Goal: Information Seeking & Learning: Check status

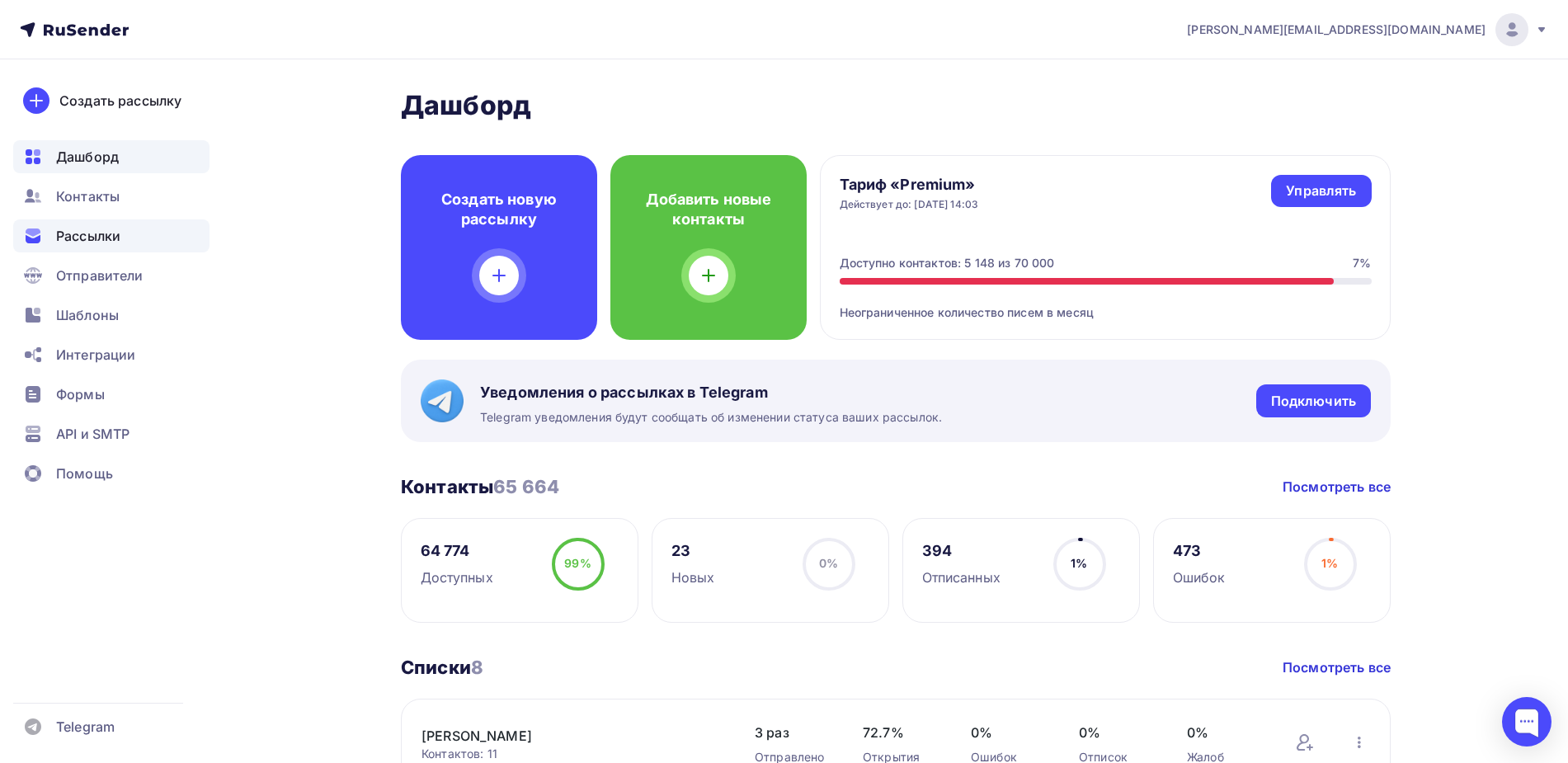
click at [112, 235] on span "Рассылки" at bounding box center [89, 235] width 64 height 19
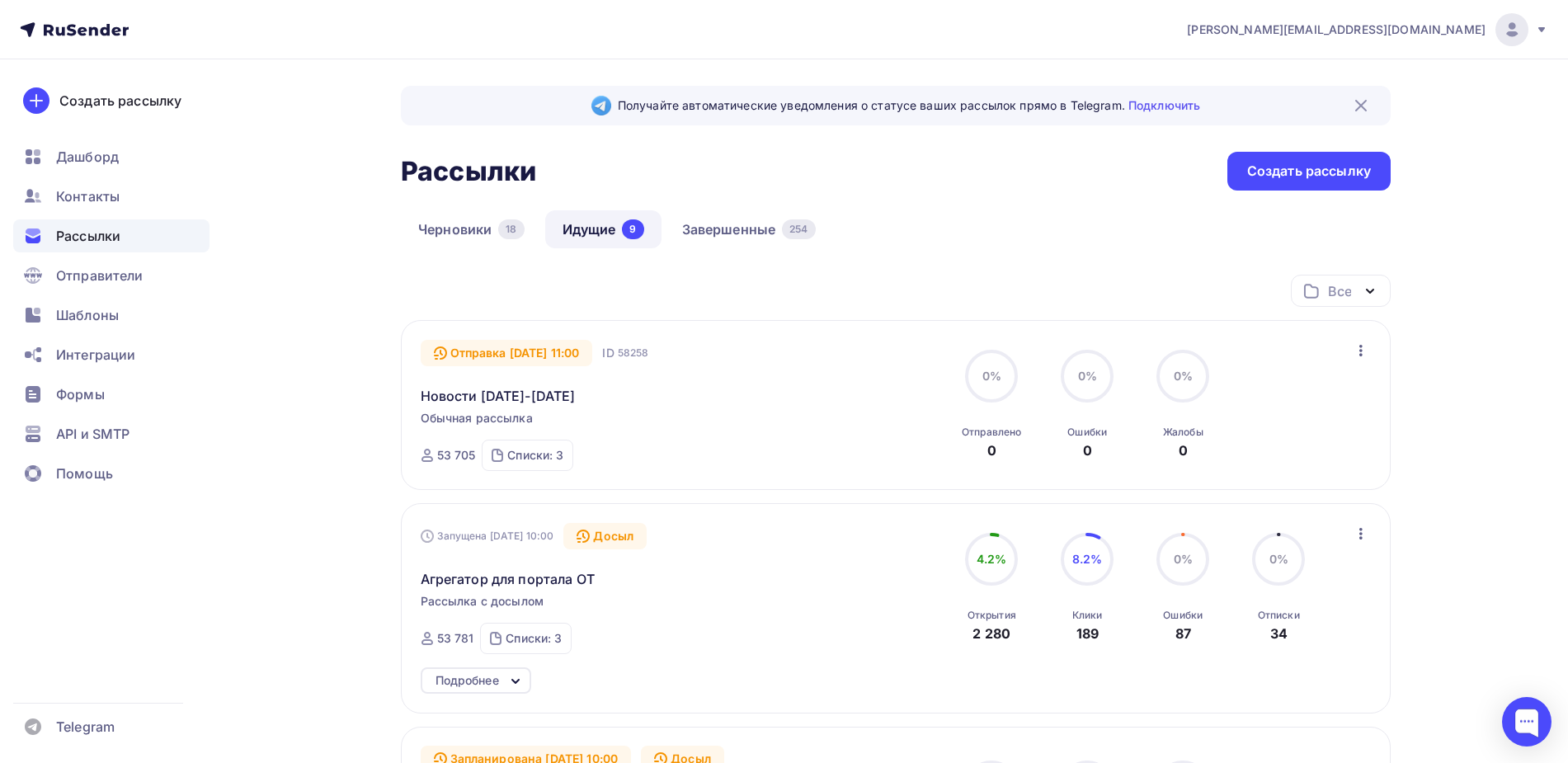
drag, startPoint x: 487, startPoint y: 678, endPoint x: 501, endPoint y: 675, distance: 14.3
click at [487, 679] on div "Подробнее" at bounding box center [467, 680] width 63 height 19
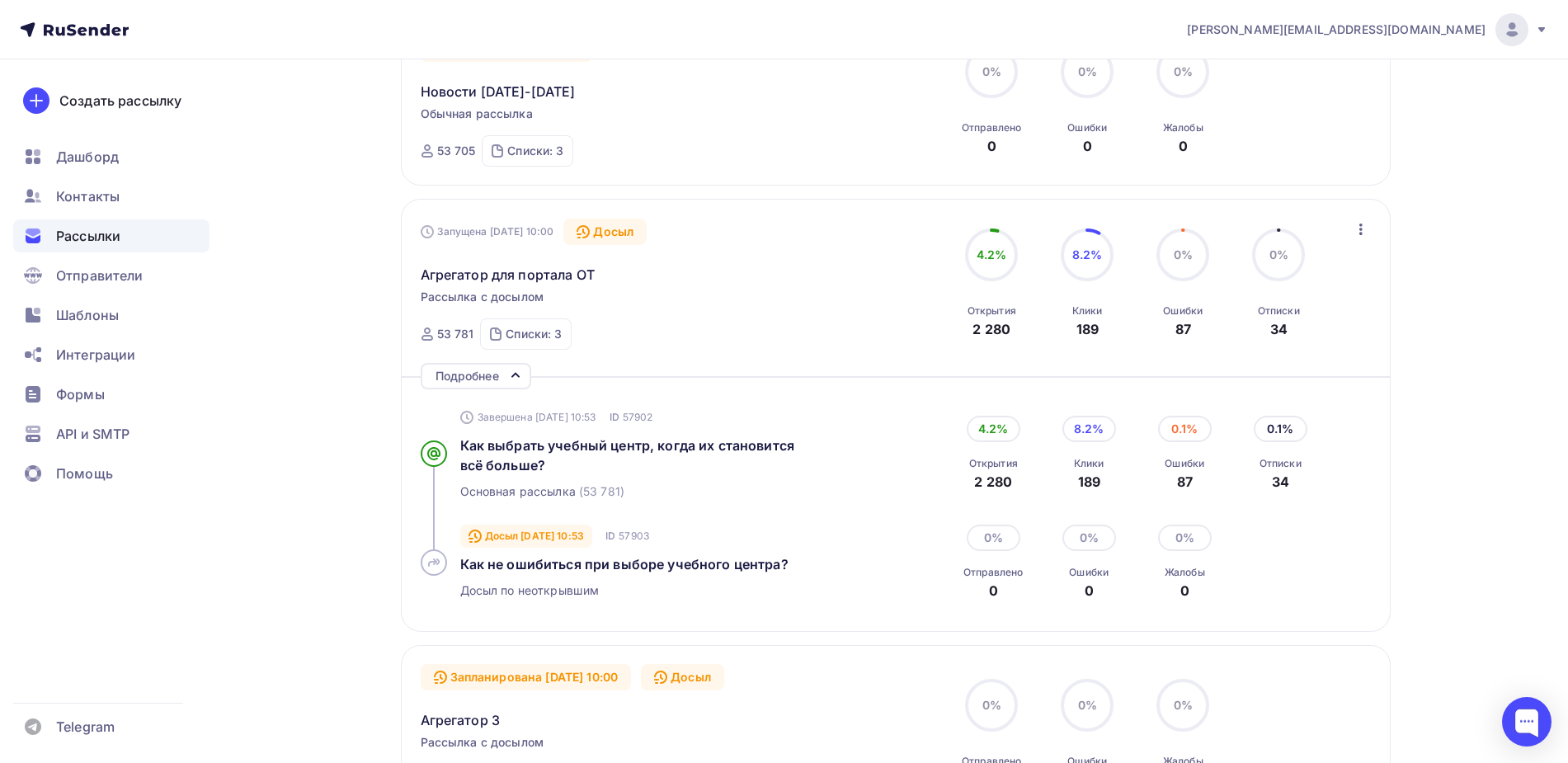
scroll to position [309, 0]
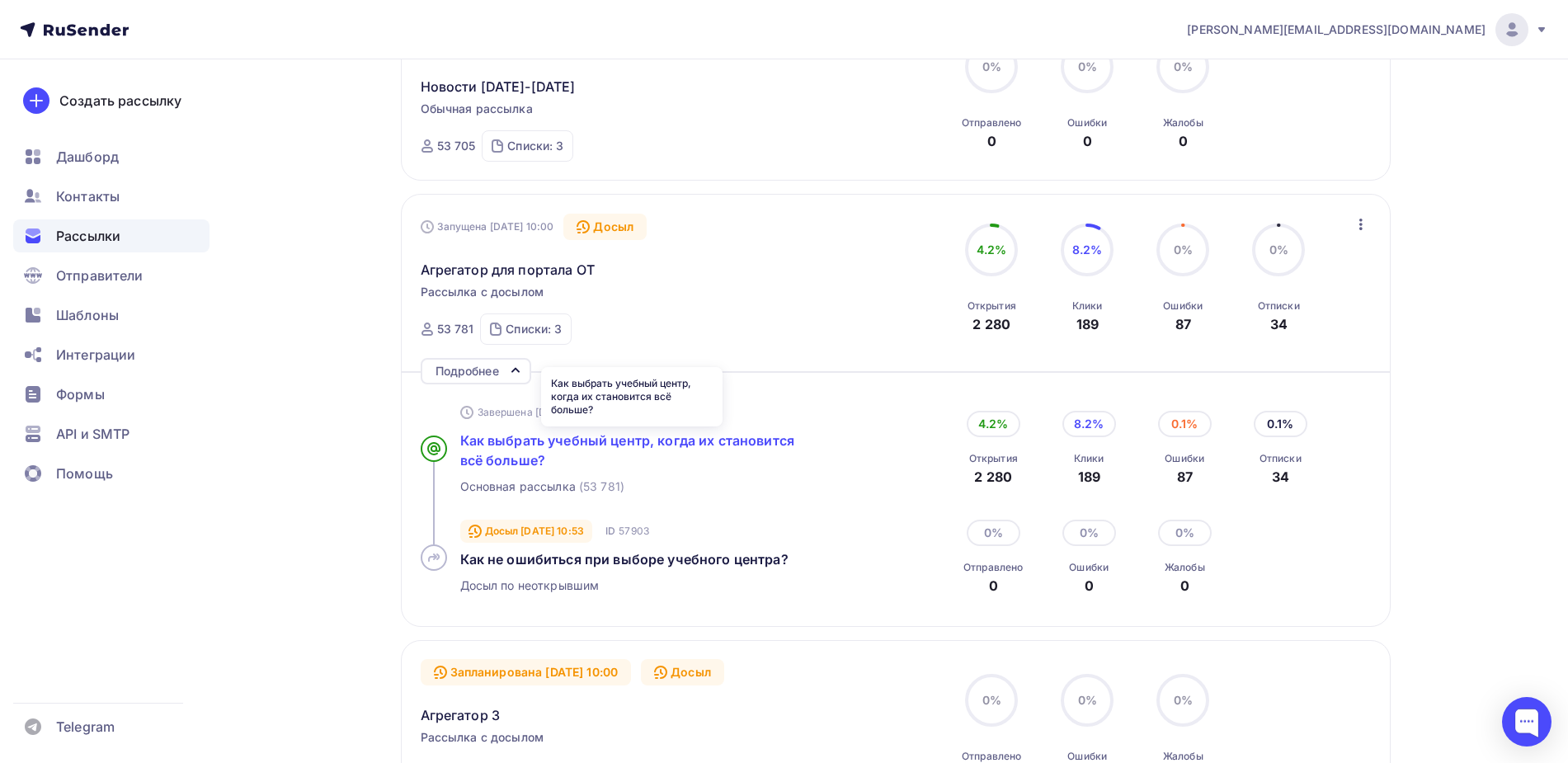
click at [621, 441] on span "Как выбрать учебный центр, когда их становится всё больше?" at bounding box center [627, 450] width 334 height 36
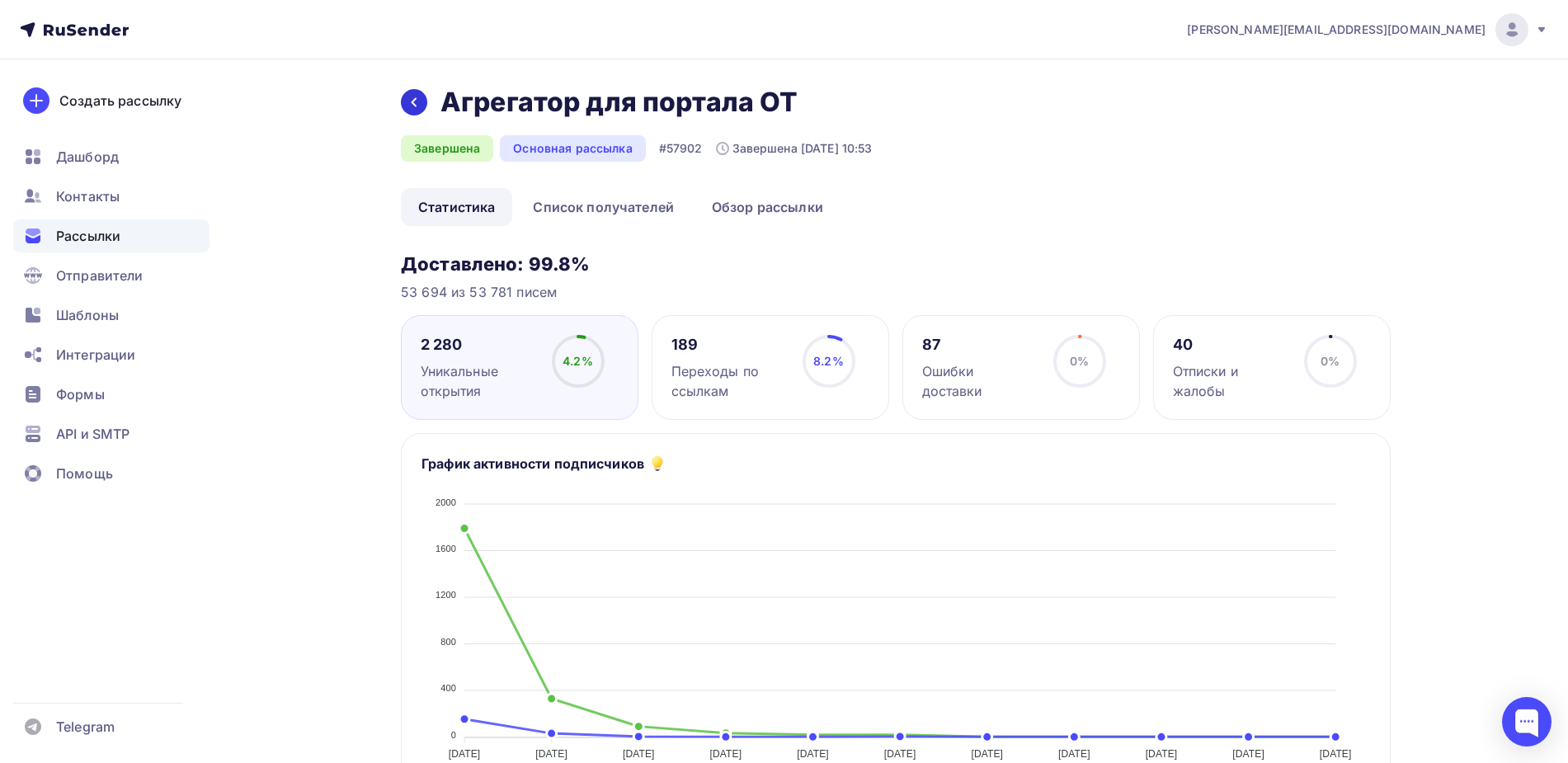
click at [422, 96] on div at bounding box center [414, 102] width 26 height 26
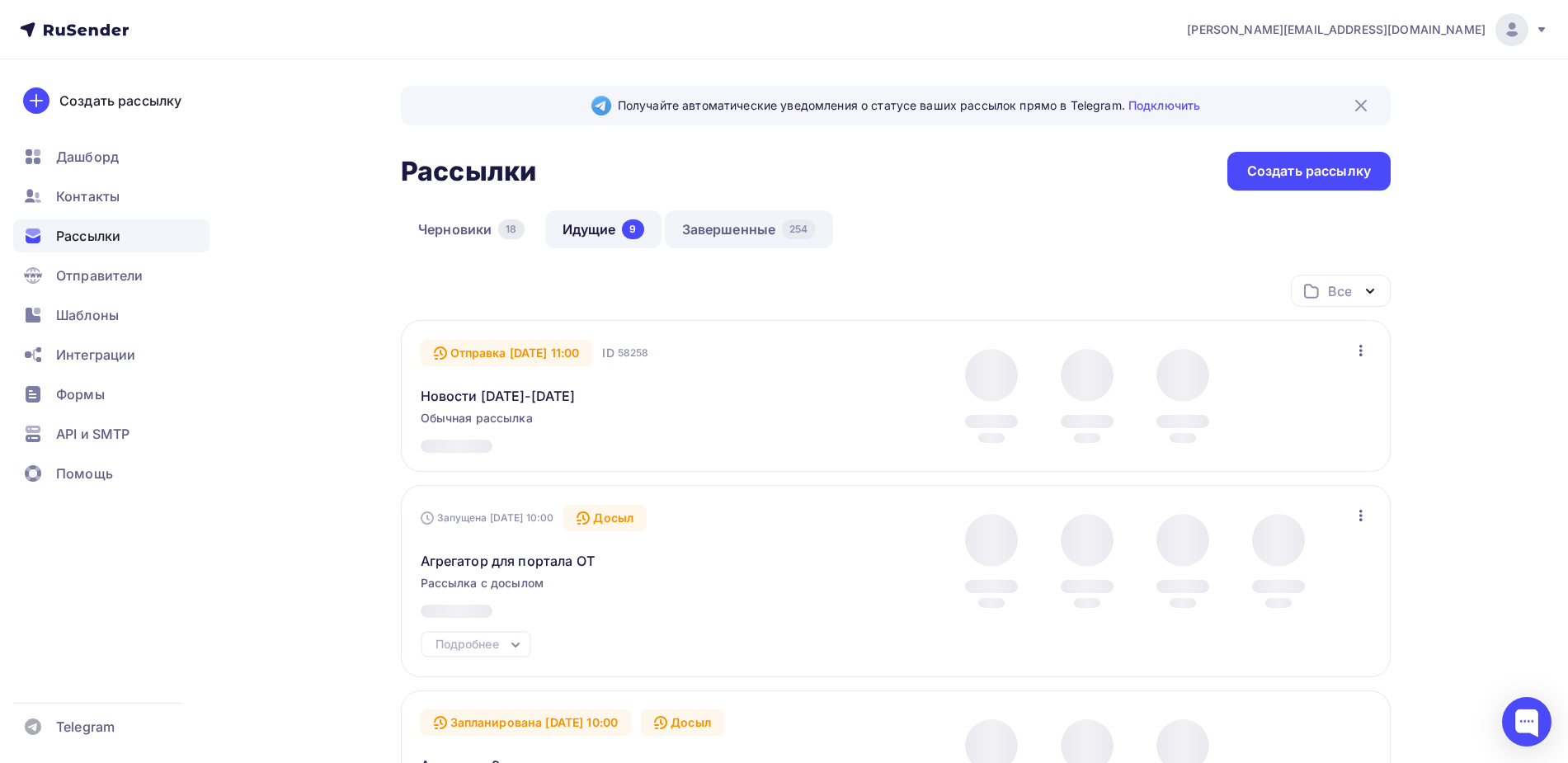
click at [761, 229] on link "Завершенные 254" at bounding box center [749, 229] width 169 height 38
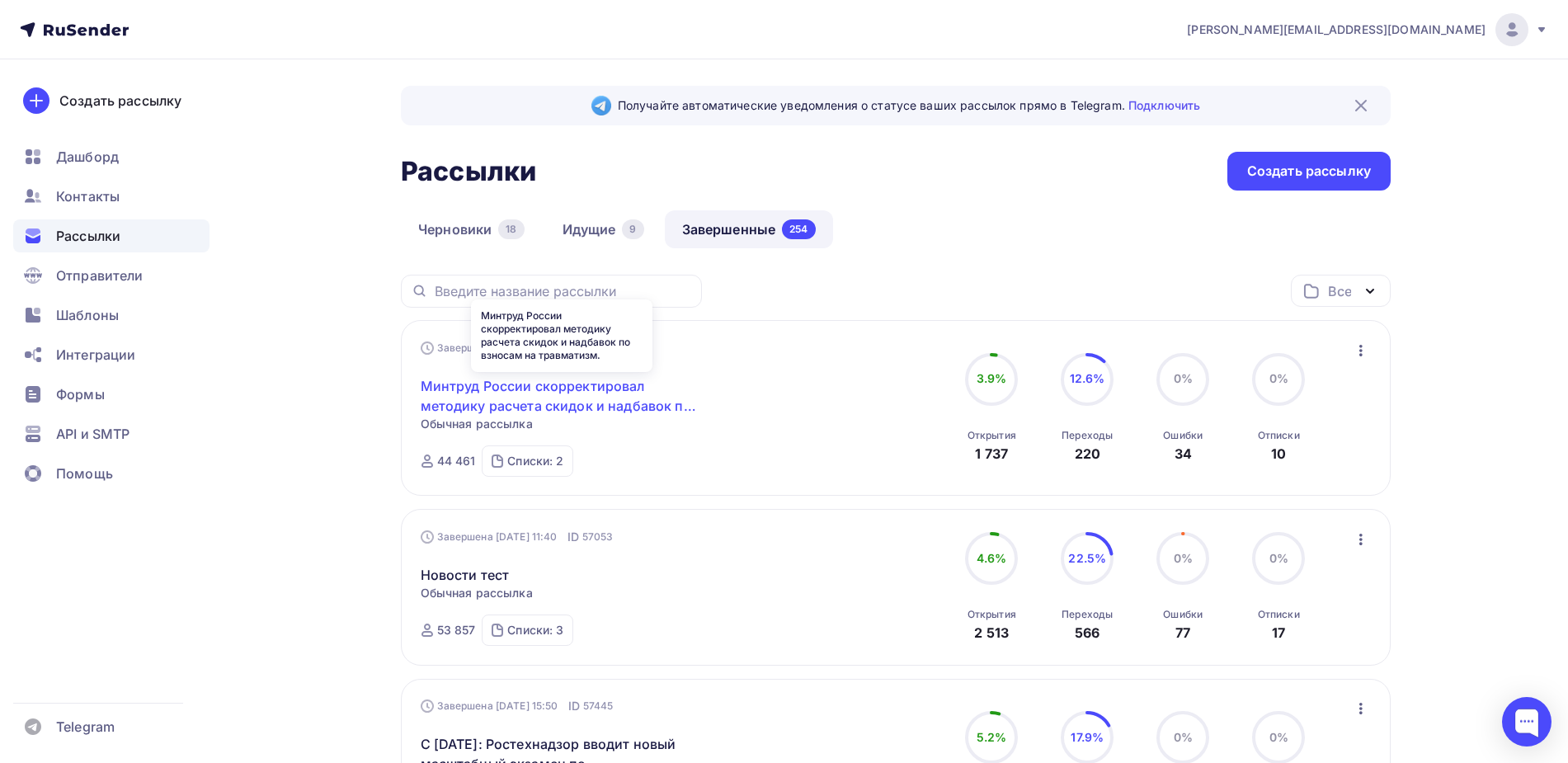
click at [541, 390] on link "Минтруд России скорректировал методику расчета скидок и надбавок по взносам на …" at bounding box center [562, 395] width 283 height 40
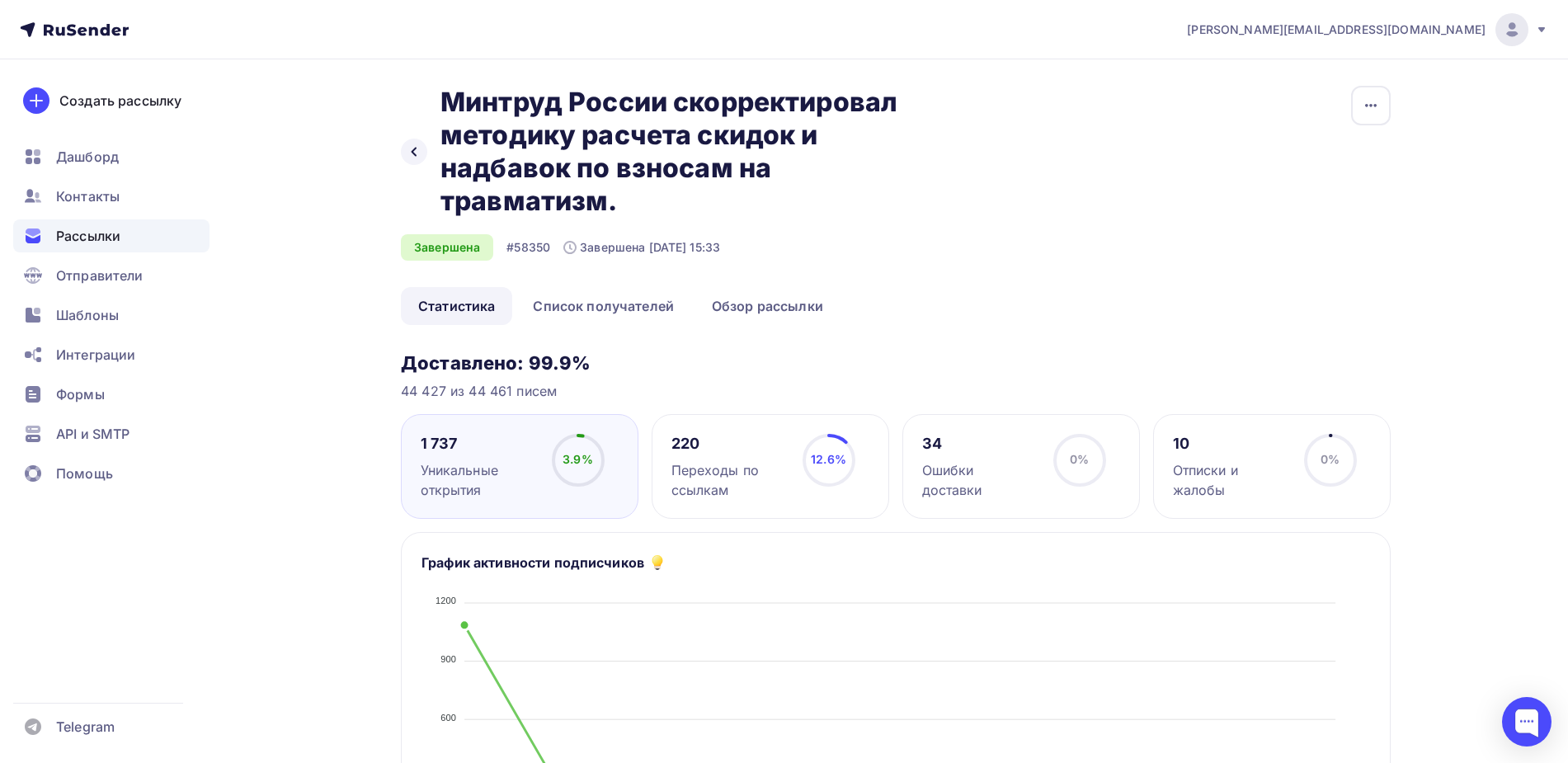
click at [733, 485] on div "Переходы по ссылкам" at bounding box center [729, 480] width 116 height 40
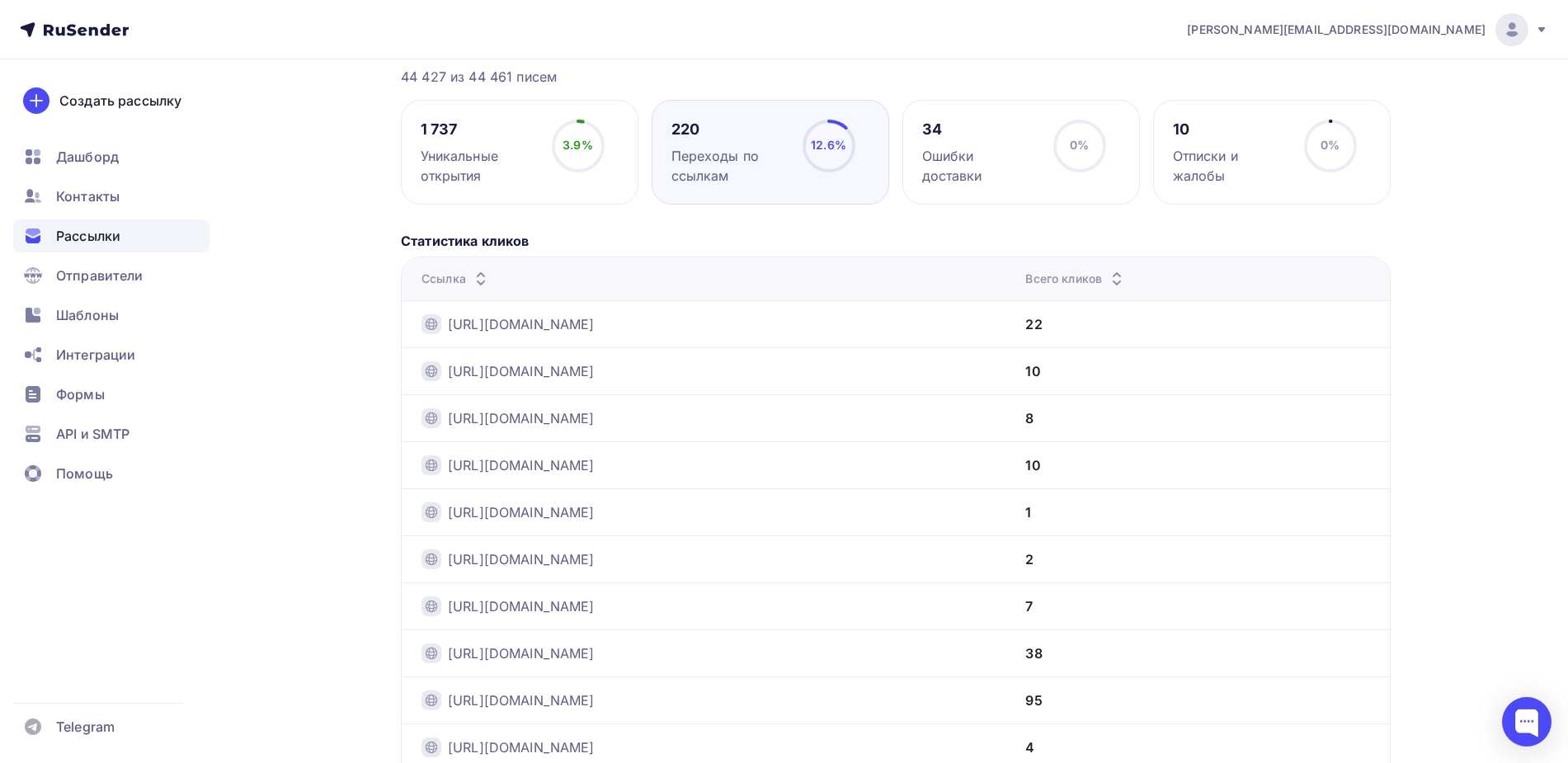
scroll to position [103, 0]
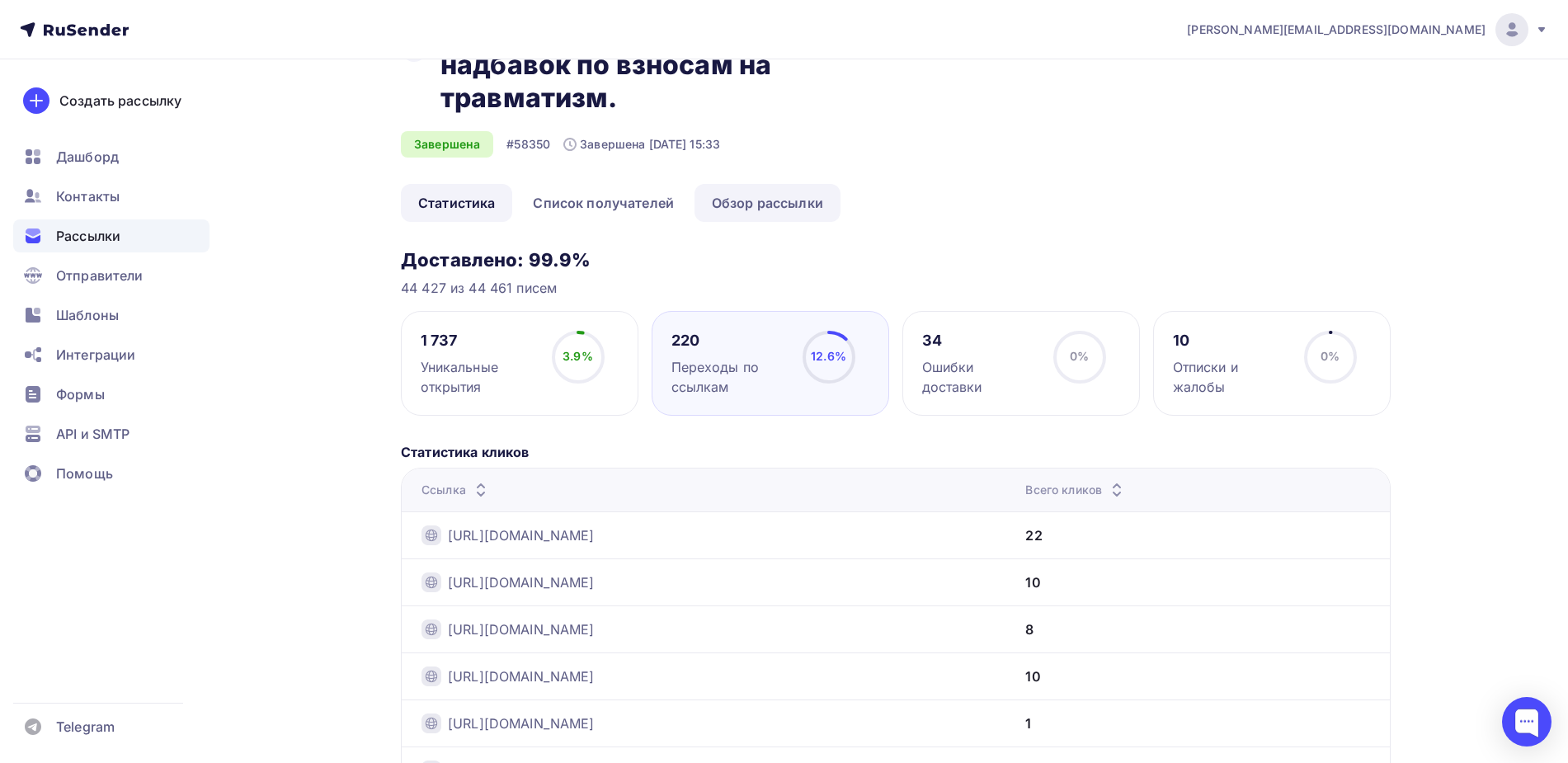
click at [733, 192] on link "Обзор рассылки" at bounding box center [767, 202] width 146 height 38
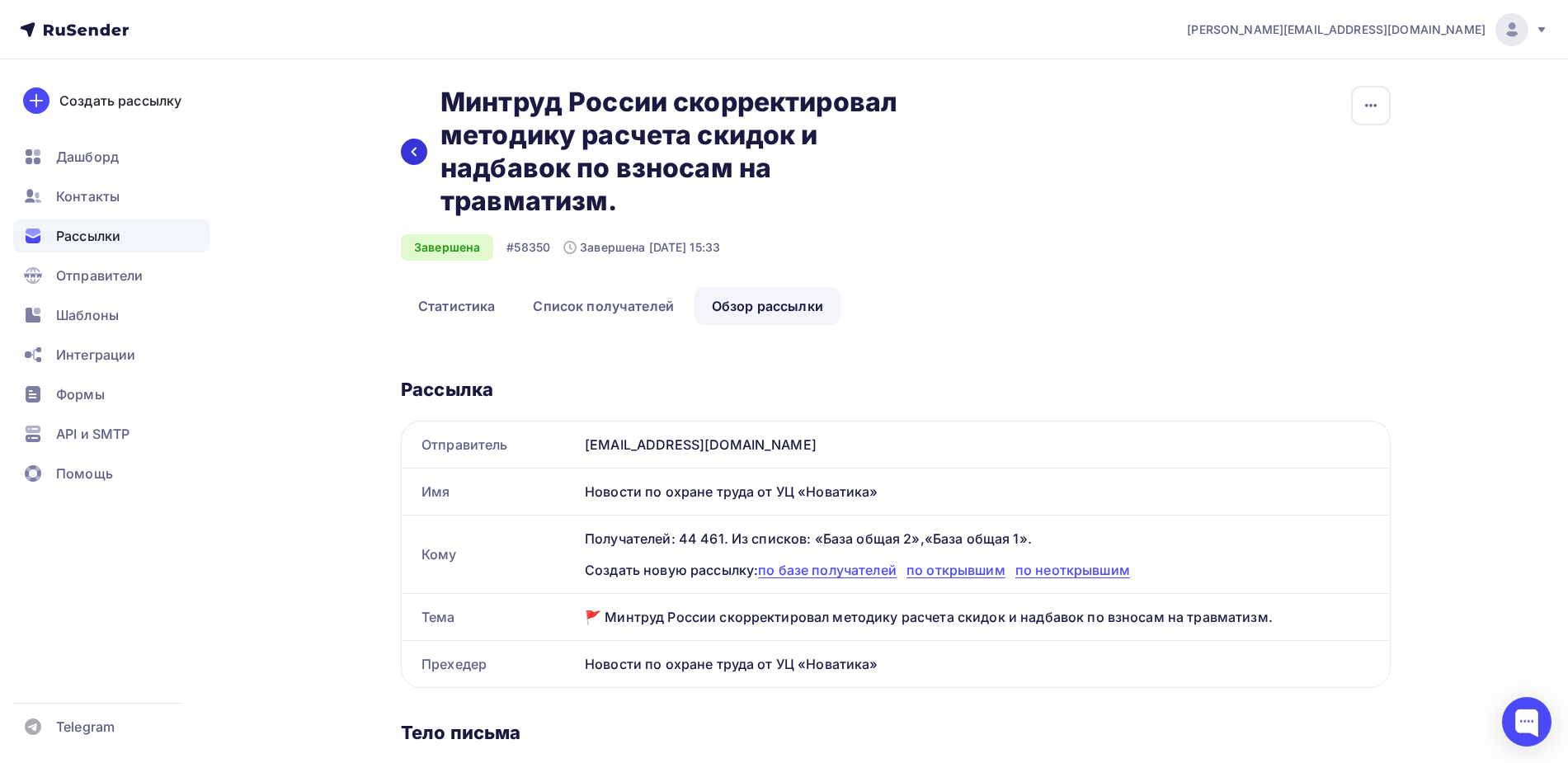
click at [416, 159] on div at bounding box center [414, 151] width 26 height 26
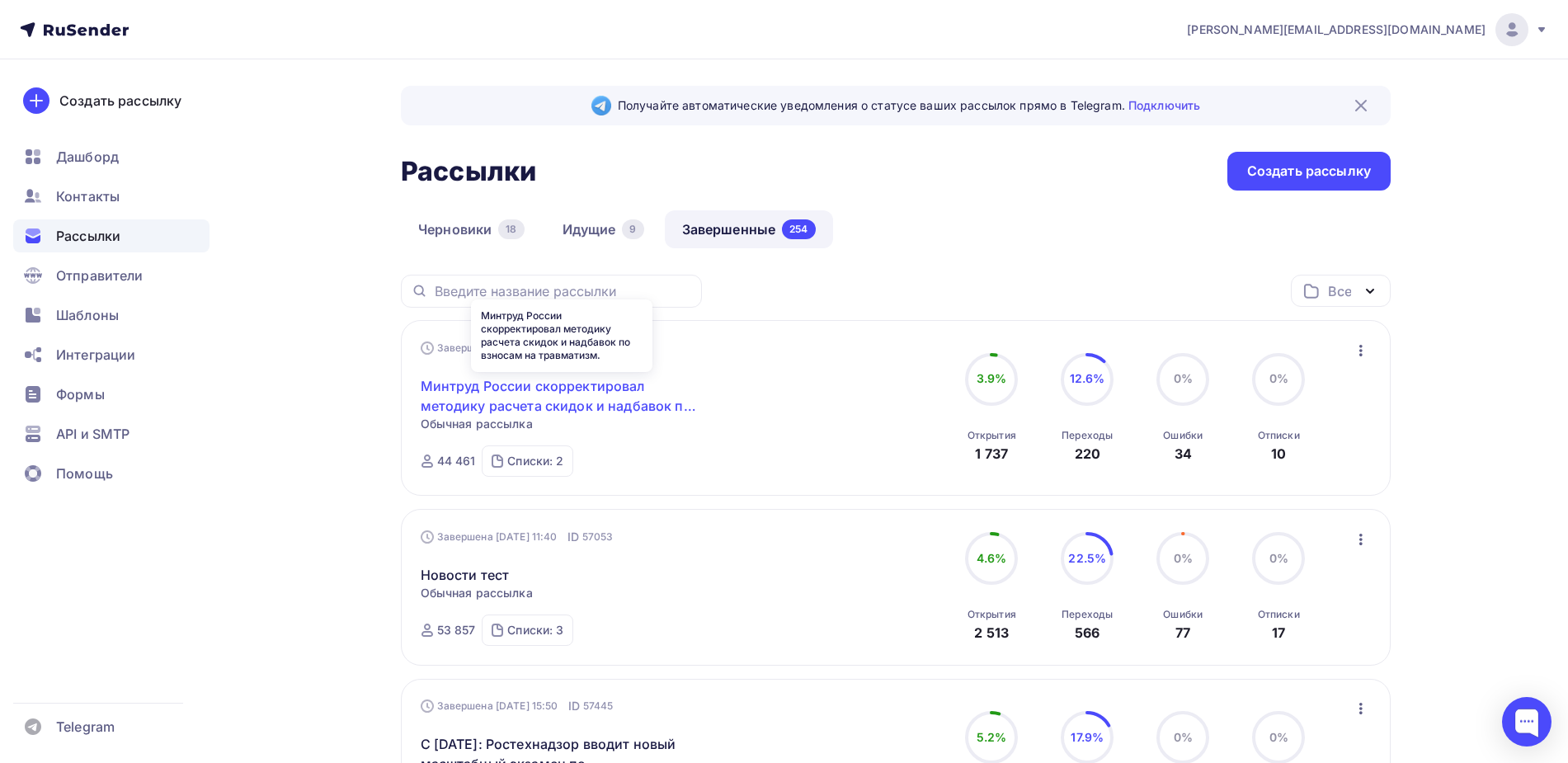
click at [565, 398] on link "Минтруд России скорректировал методику расчета скидок и надбавок по взносам на …" at bounding box center [562, 395] width 283 height 40
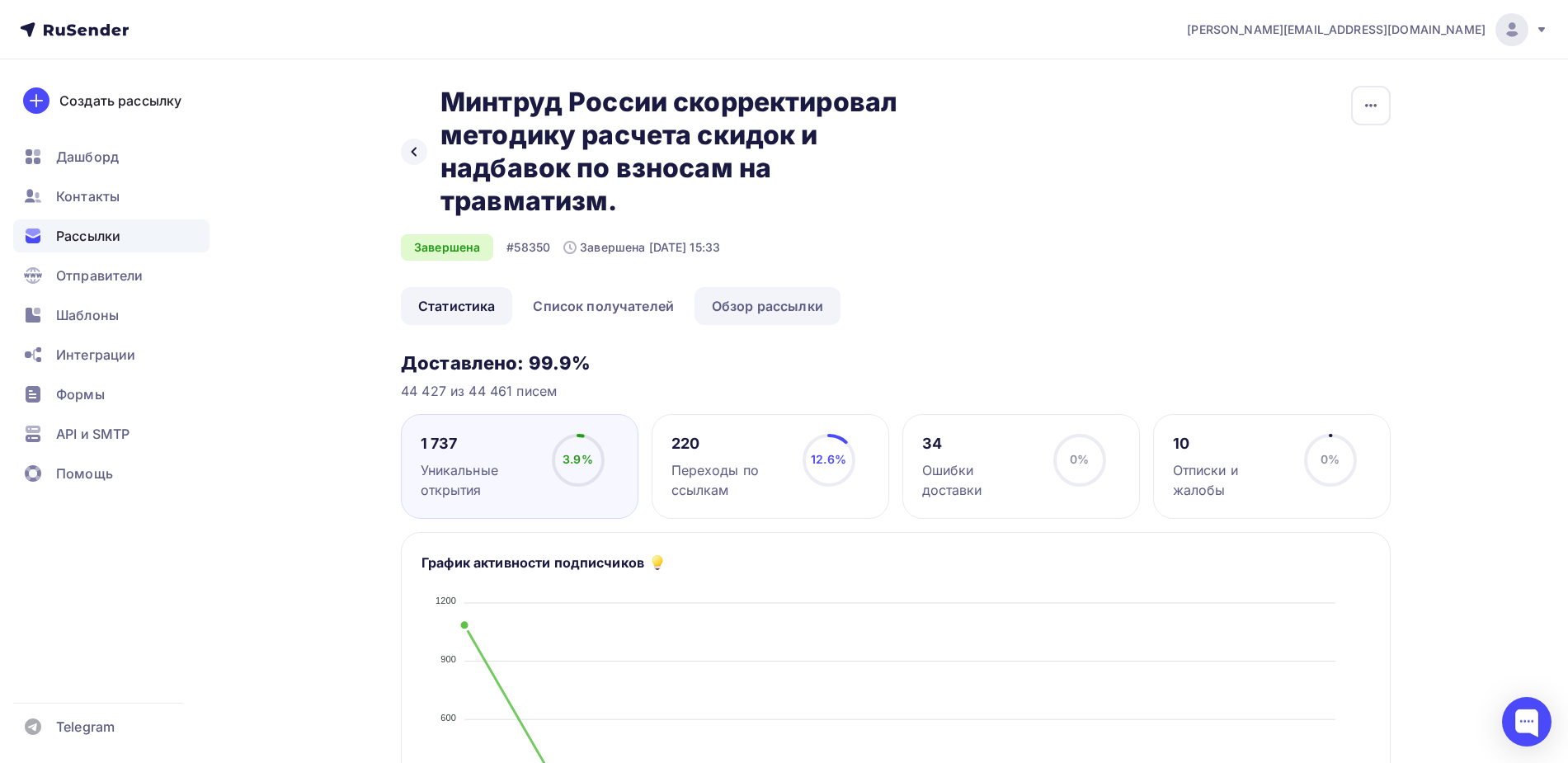
click at [716, 299] on link "Обзор рассылки" at bounding box center [767, 306] width 146 height 38
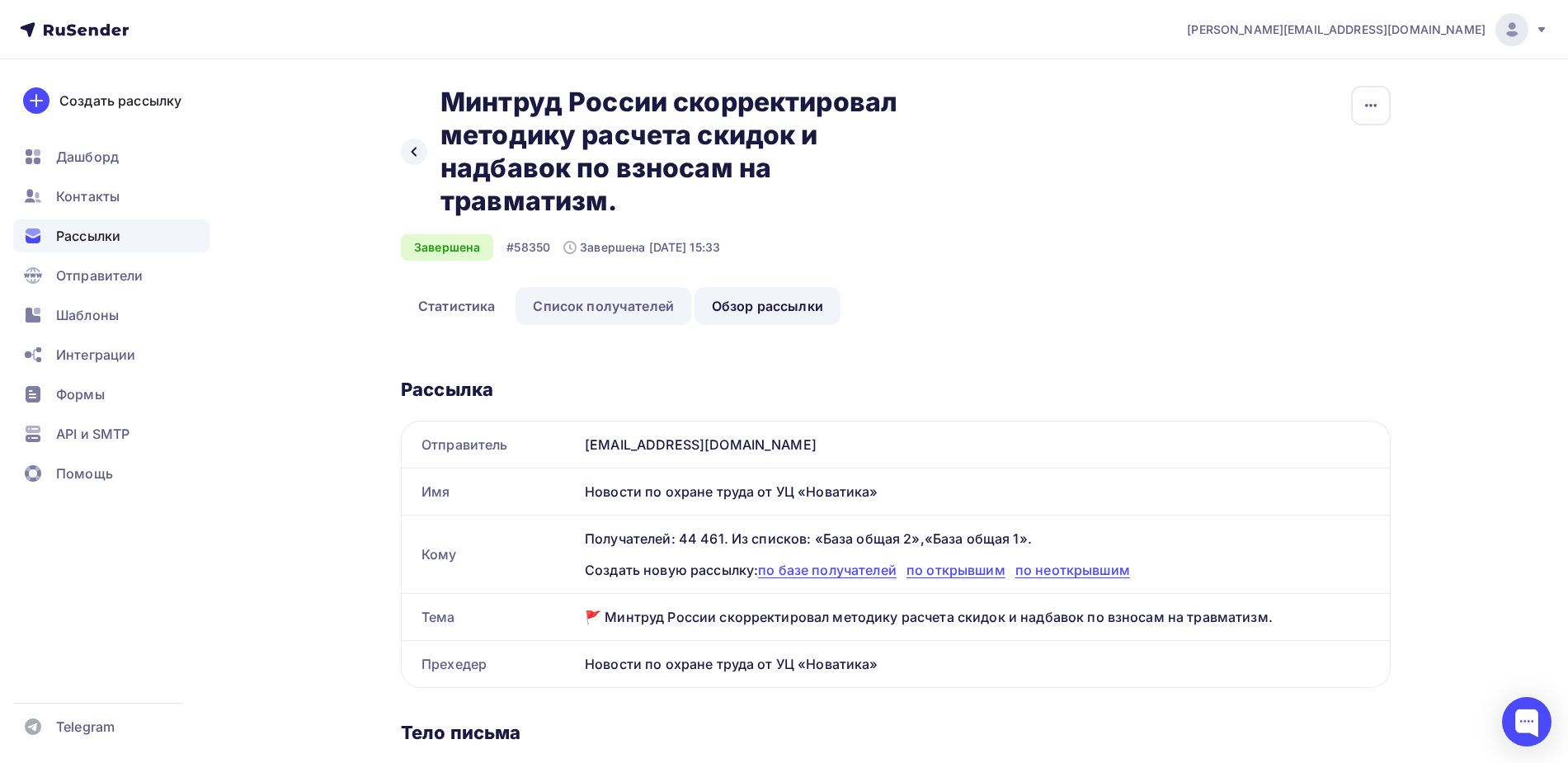
click at [594, 309] on link "Список получателей" at bounding box center [604, 306] width 175 height 38
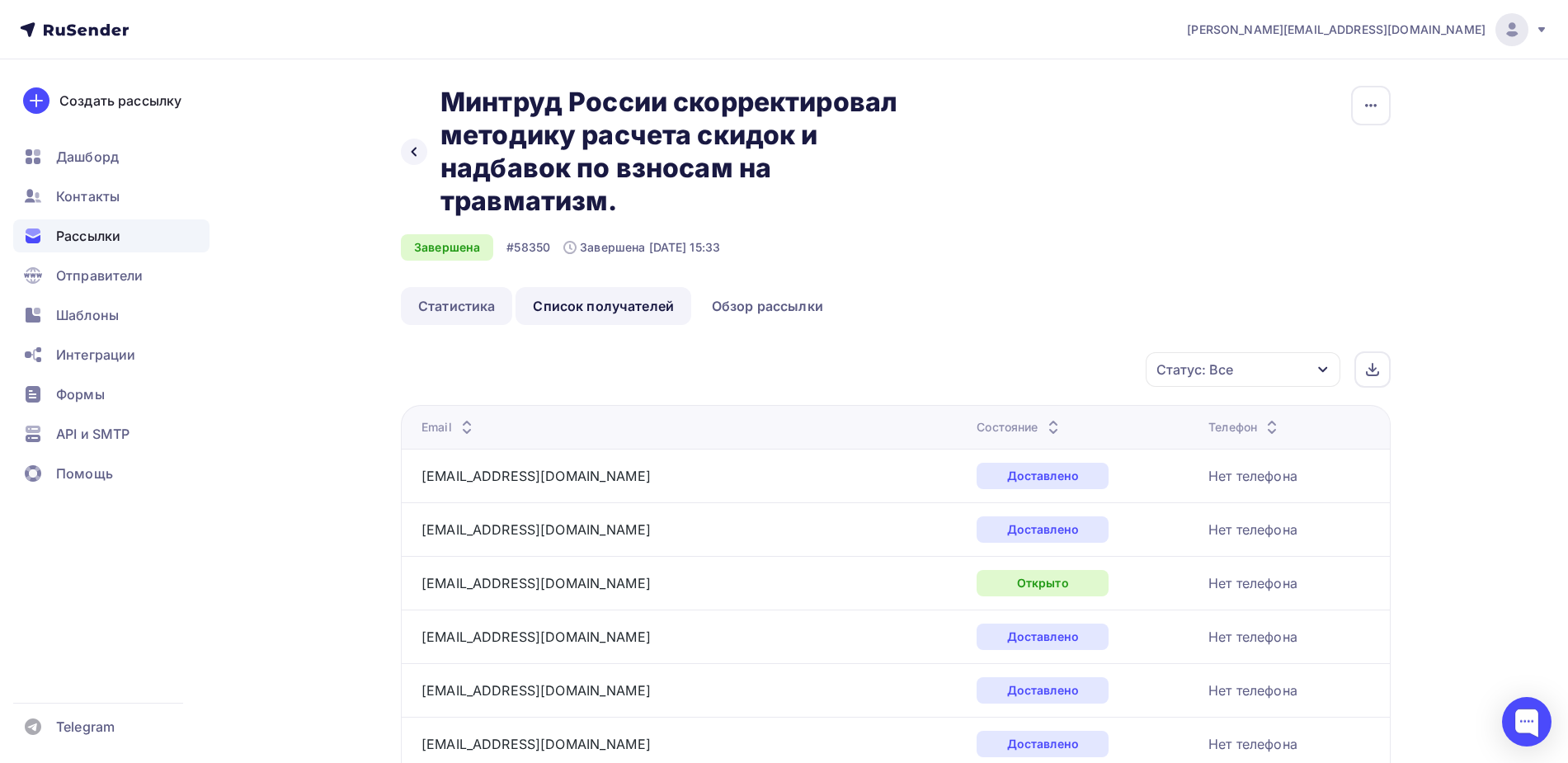
click at [438, 308] on link "Статистика" at bounding box center [457, 306] width 111 height 38
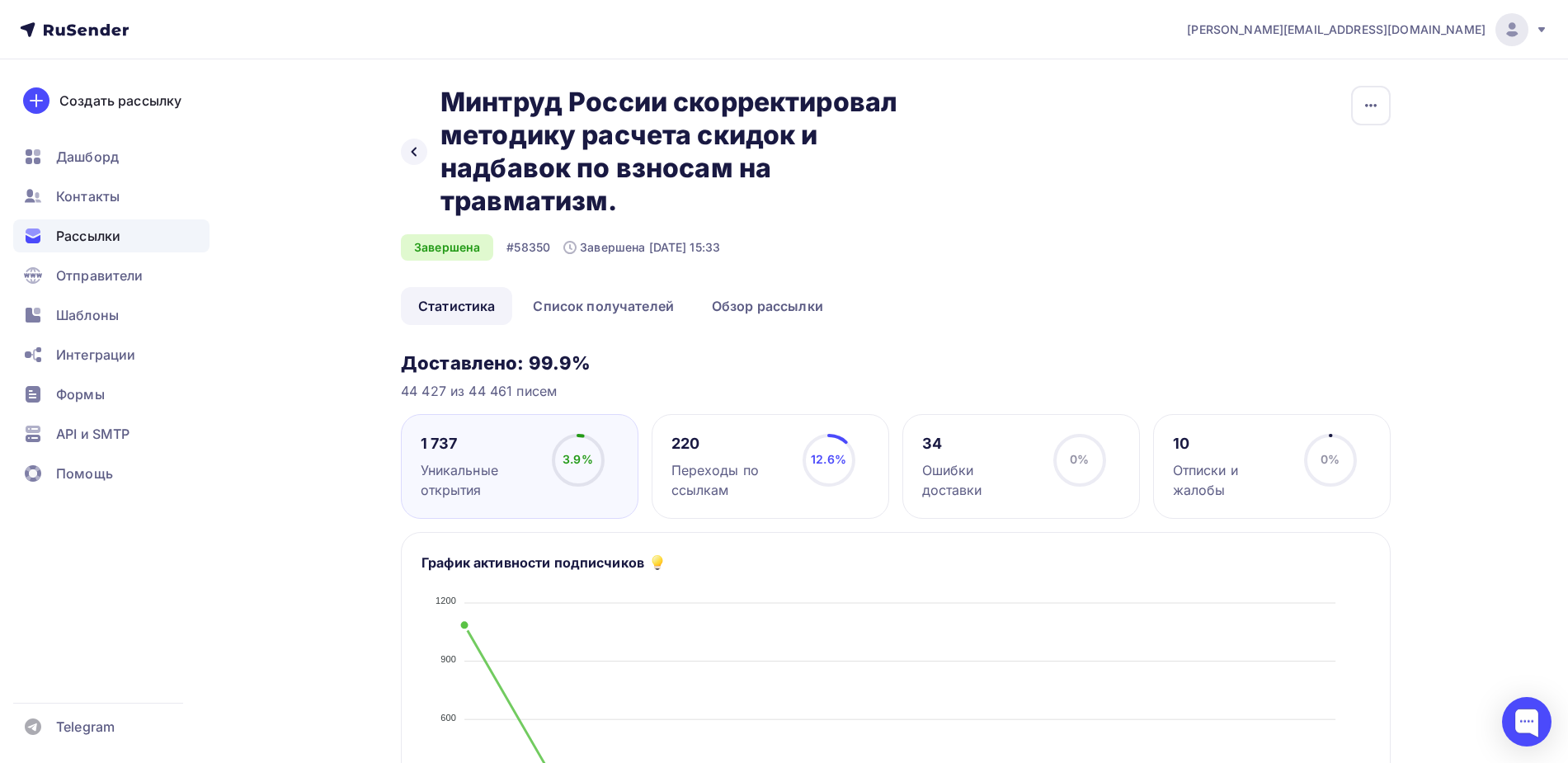
click at [776, 494] on div "Переходы по ссылкам" at bounding box center [729, 480] width 116 height 40
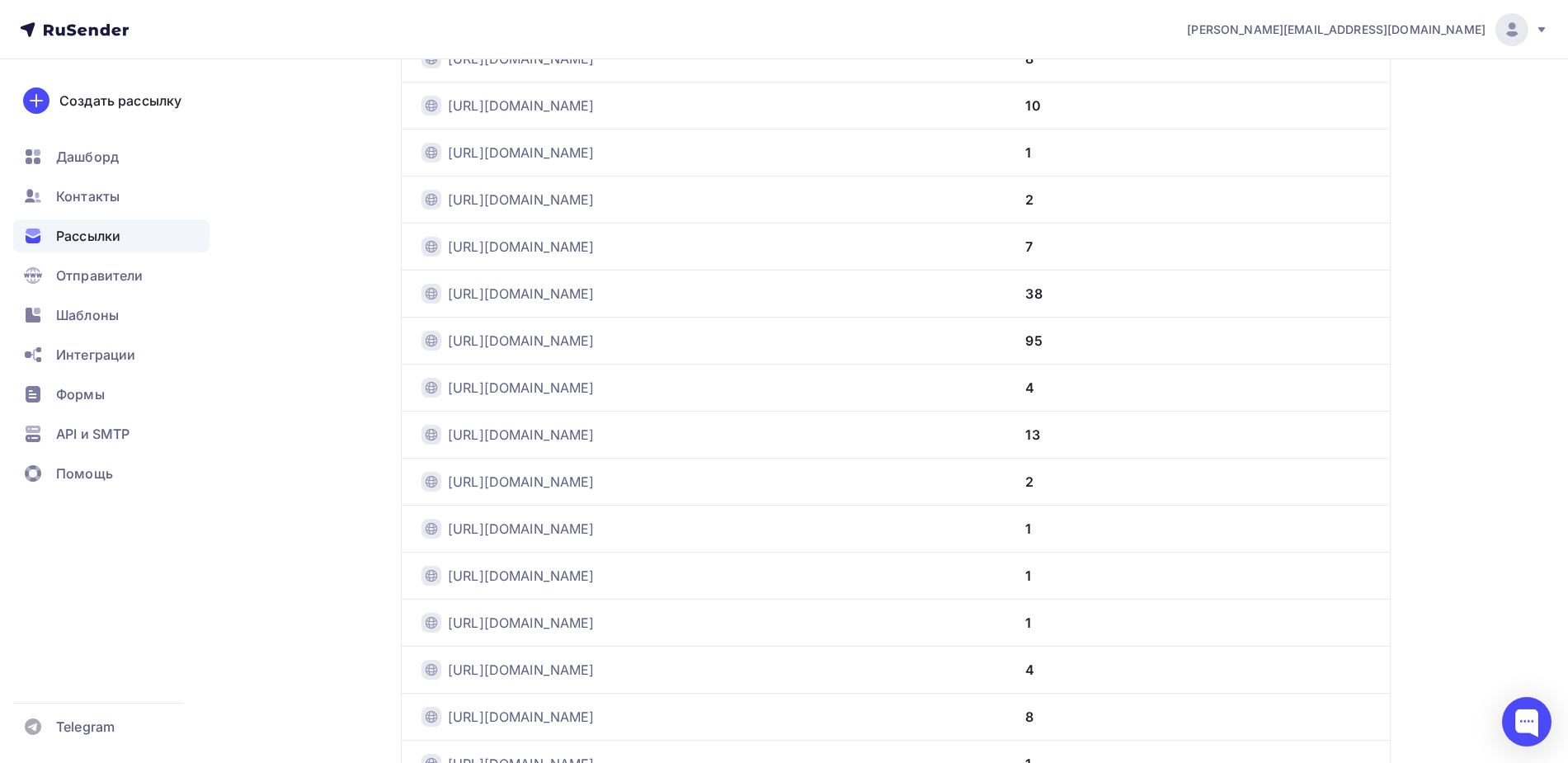
scroll to position [607, 0]
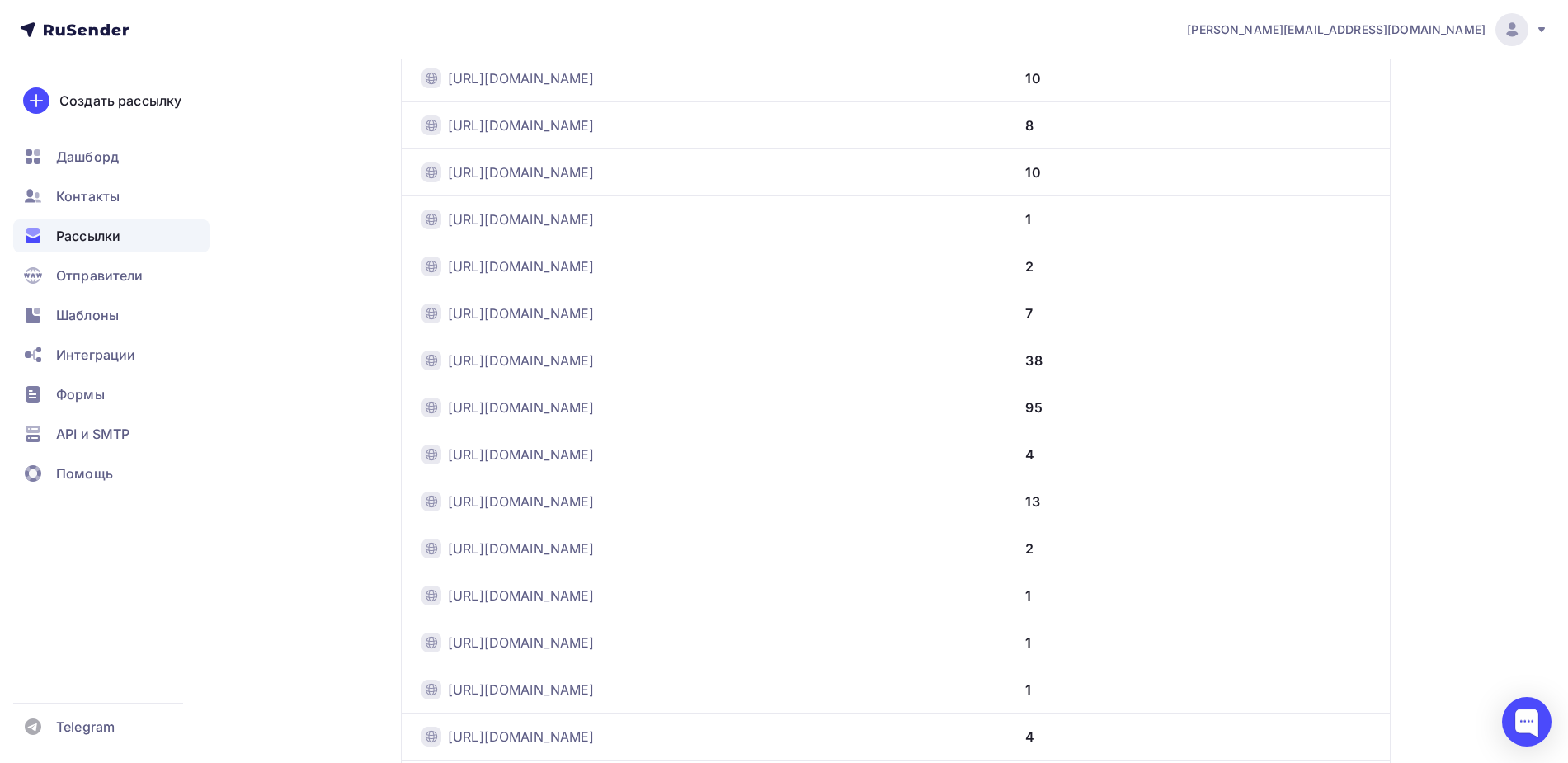
click at [93, 223] on div "Рассылки" at bounding box center [111, 235] width 196 height 33
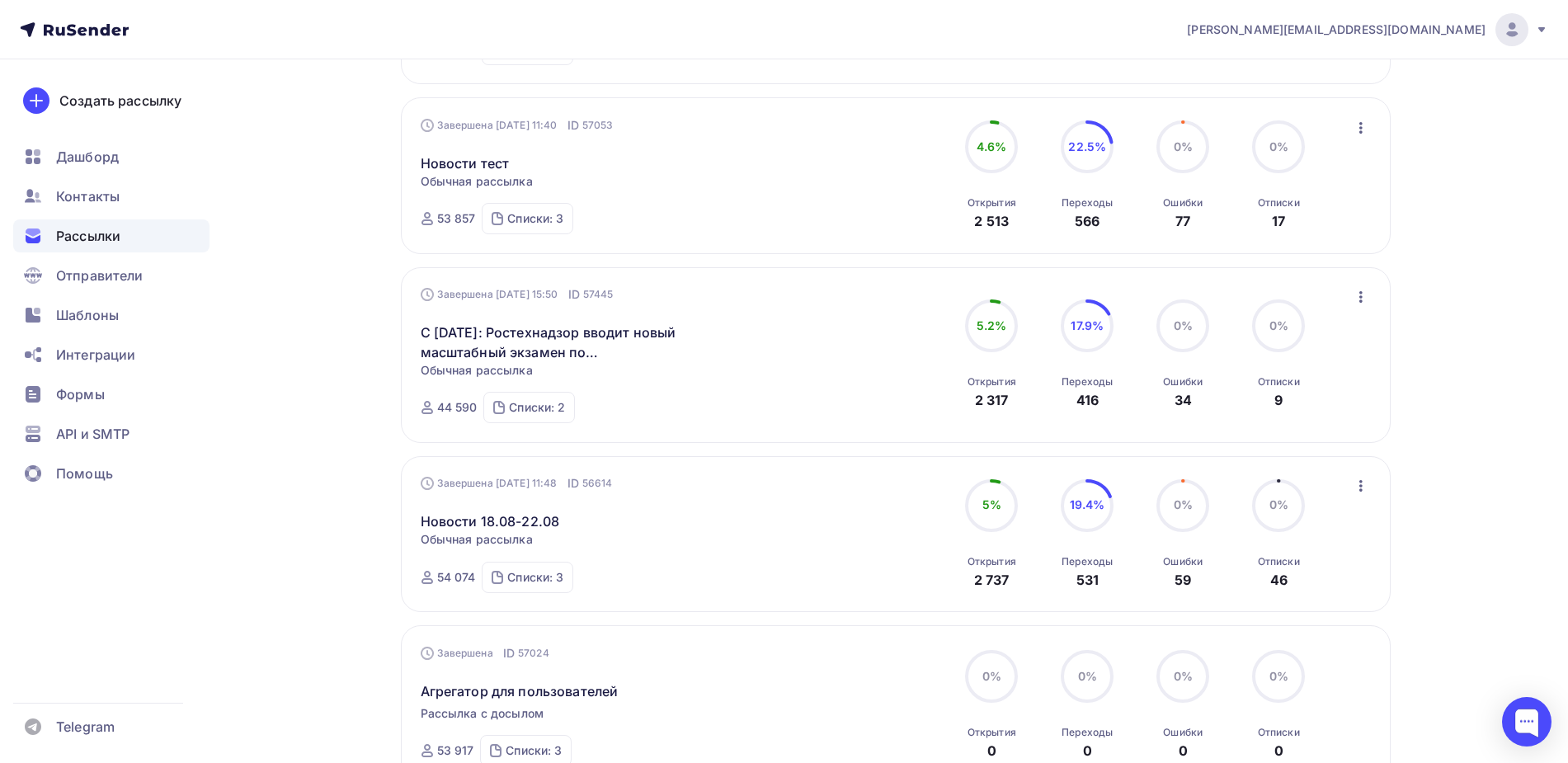
scroll to position [412, 0]
click at [621, 347] on link "С [DATE]: Ростехнадзор вводит новый масштабный экзамен по теплоснабжению" at bounding box center [562, 341] width 283 height 40
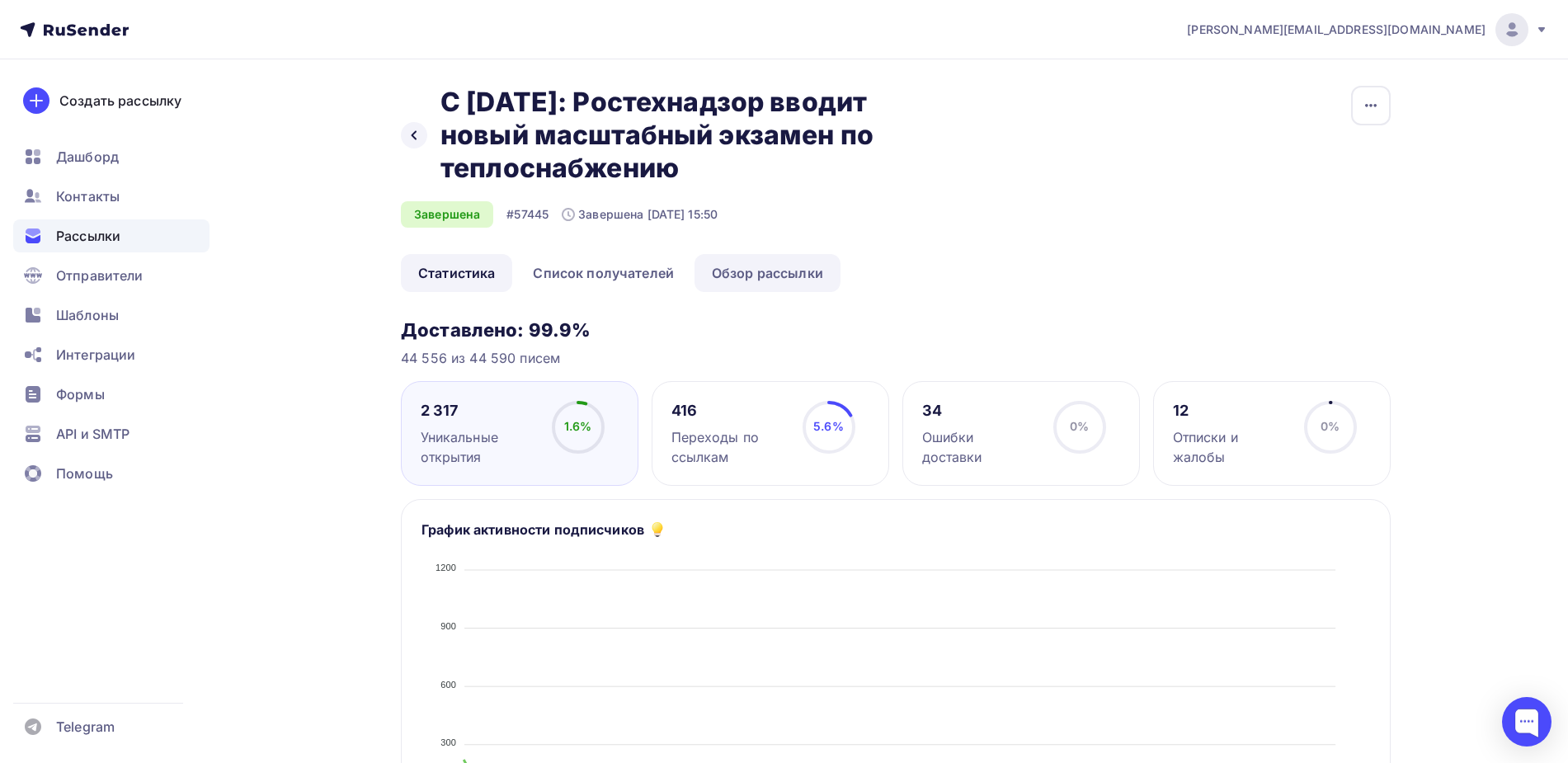
click at [735, 292] on link "Обзор рассылки" at bounding box center [767, 272] width 146 height 38
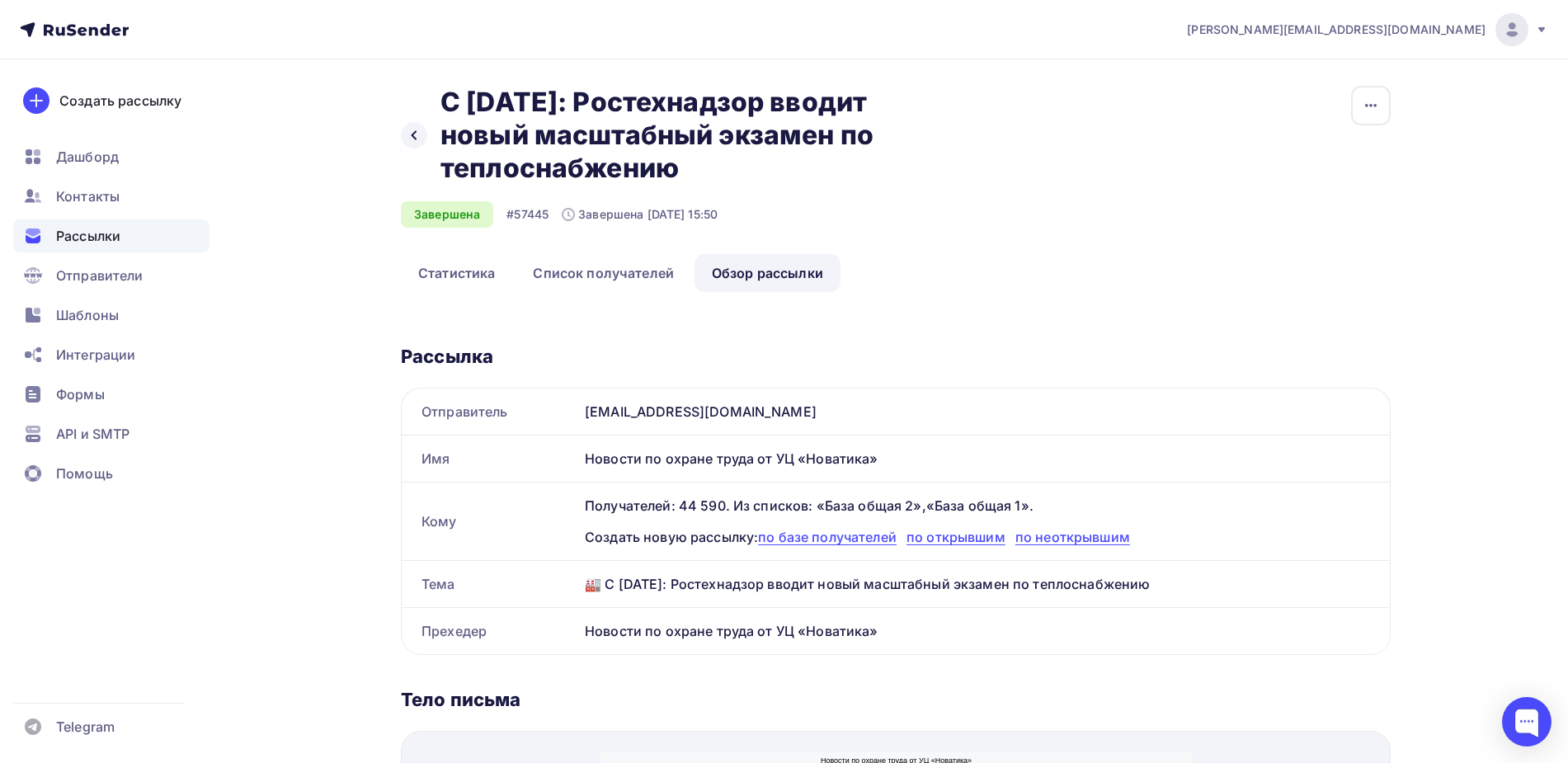
click at [97, 240] on span "Рассылки" at bounding box center [89, 235] width 64 height 19
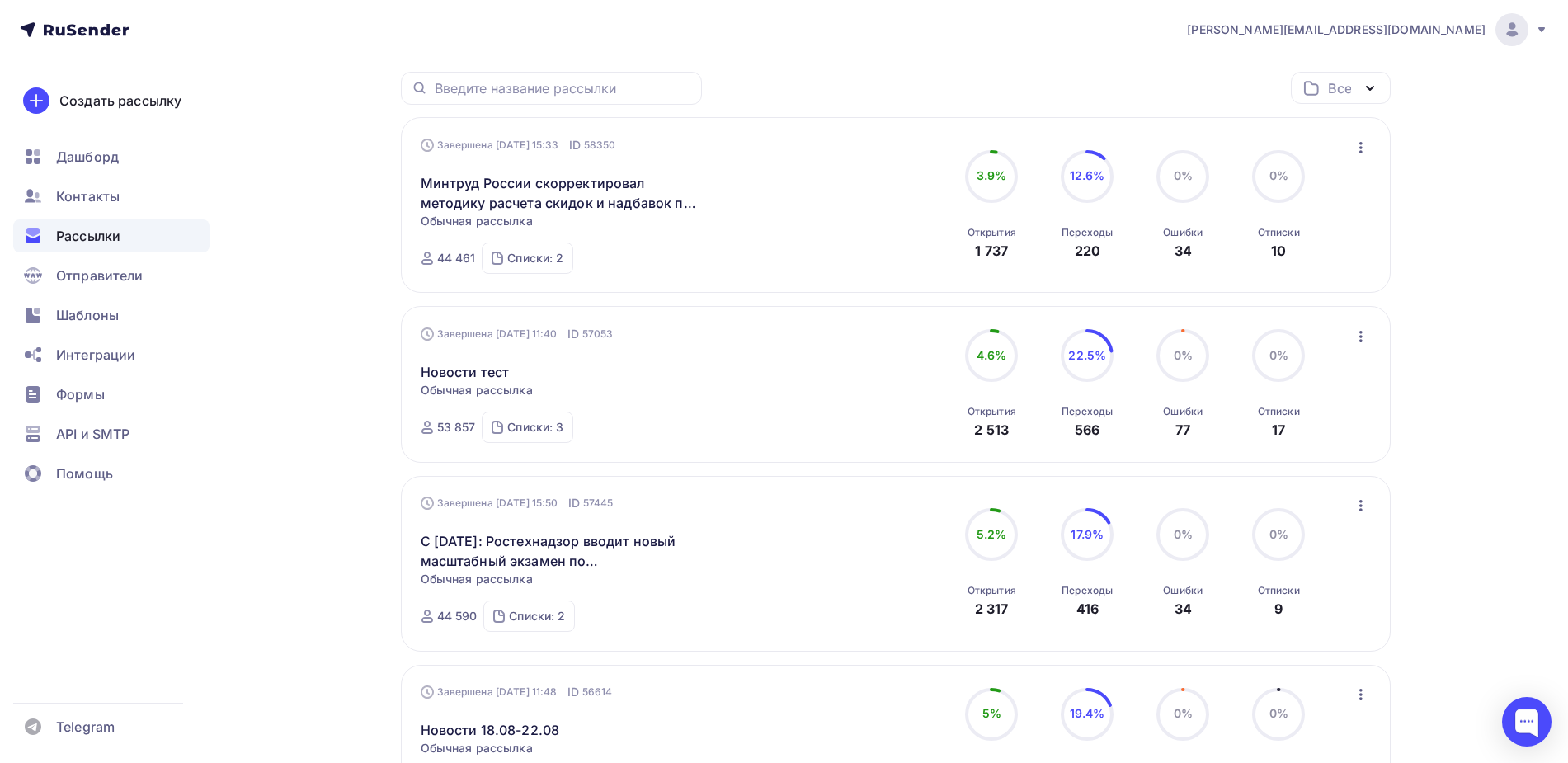
scroll to position [207, 0]
click at [459, 368] on link "Новости тест" at bounding box center [465, 368] width 89 height 19
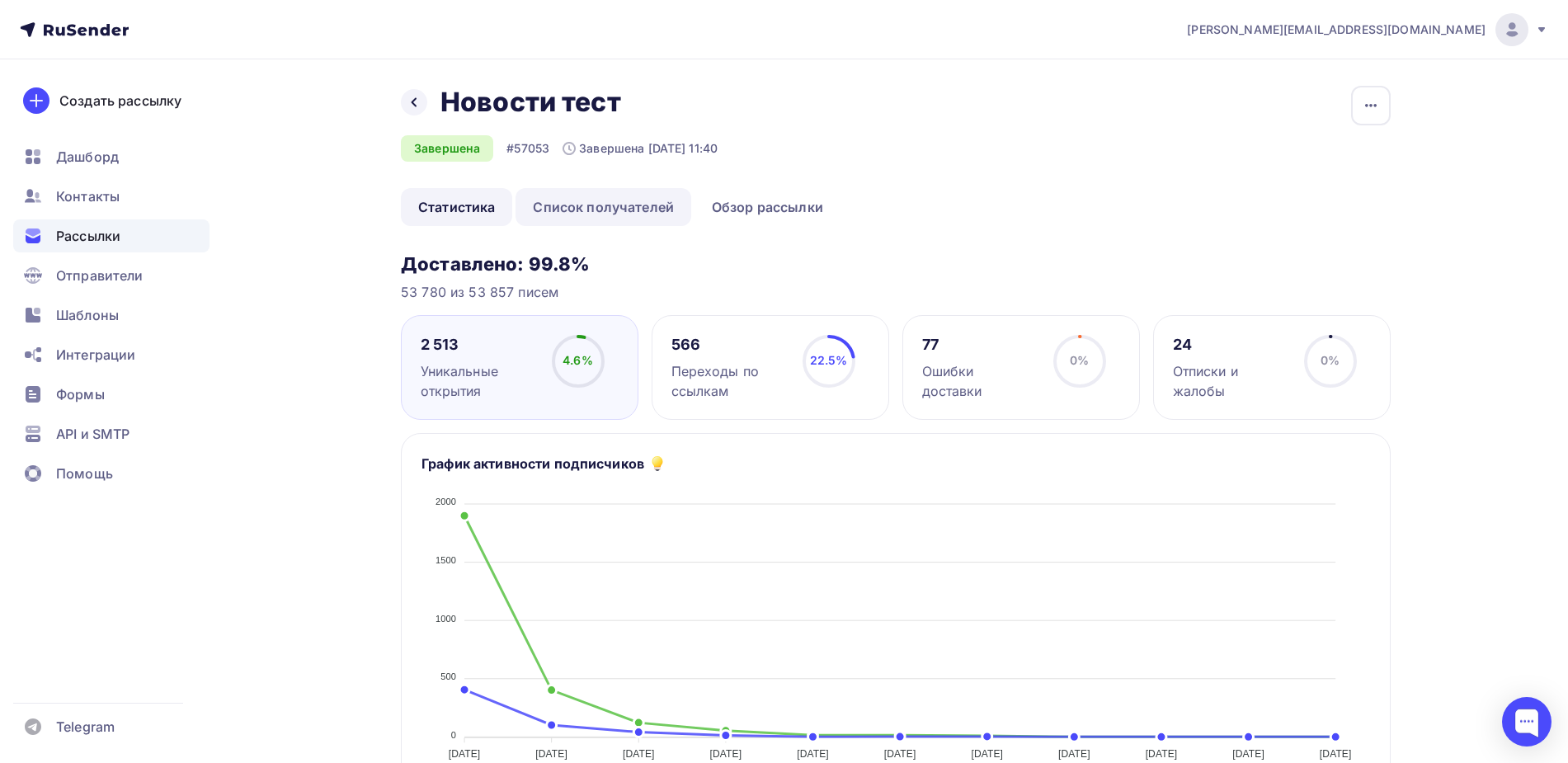
click at [572, 221] on link "Список получателей" at bounding box center [604, 207] width 175 height 38
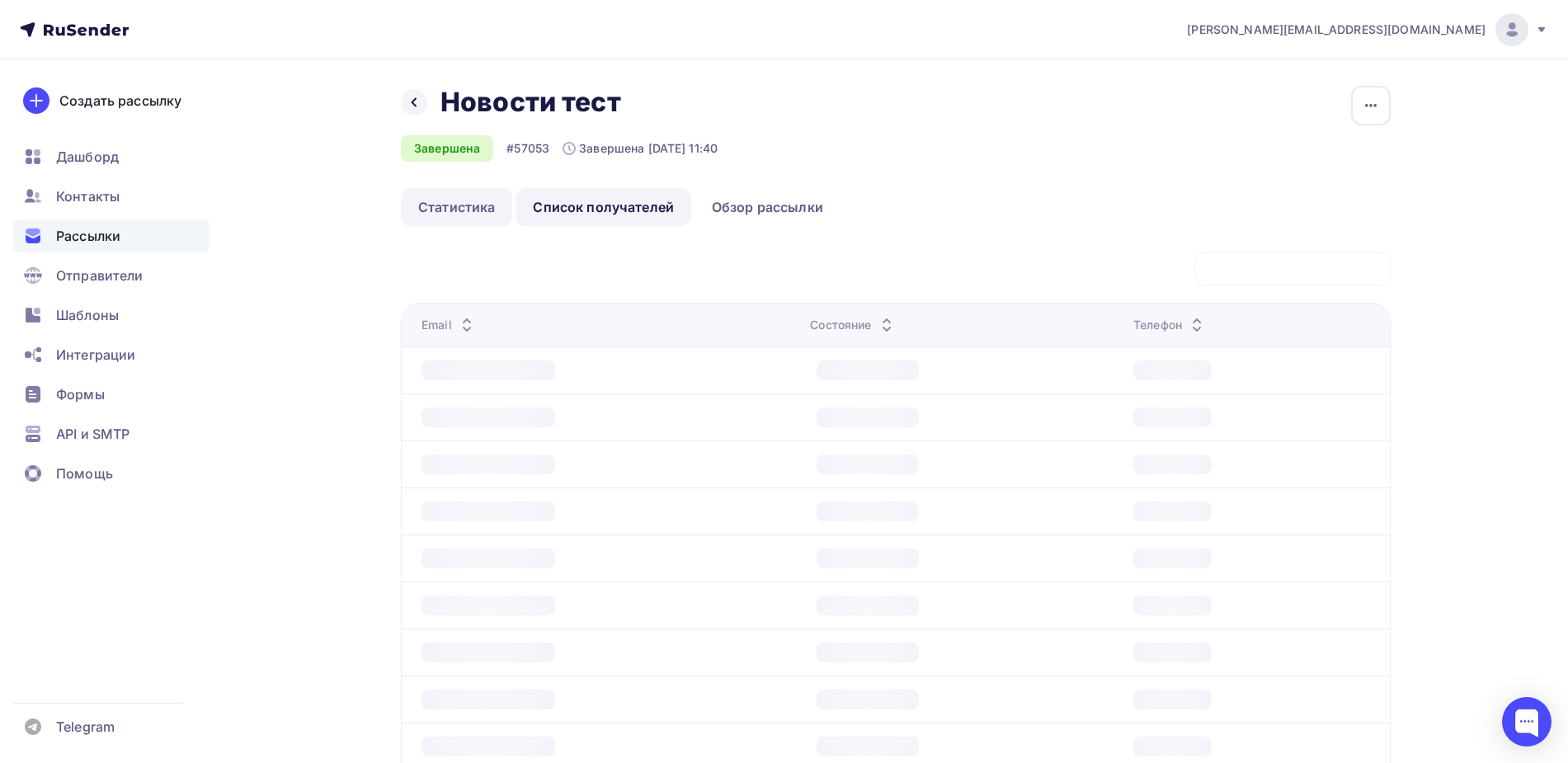
click at [461, 219] on link "Статистика" at bounding box center [457, 207] width 111 height 38
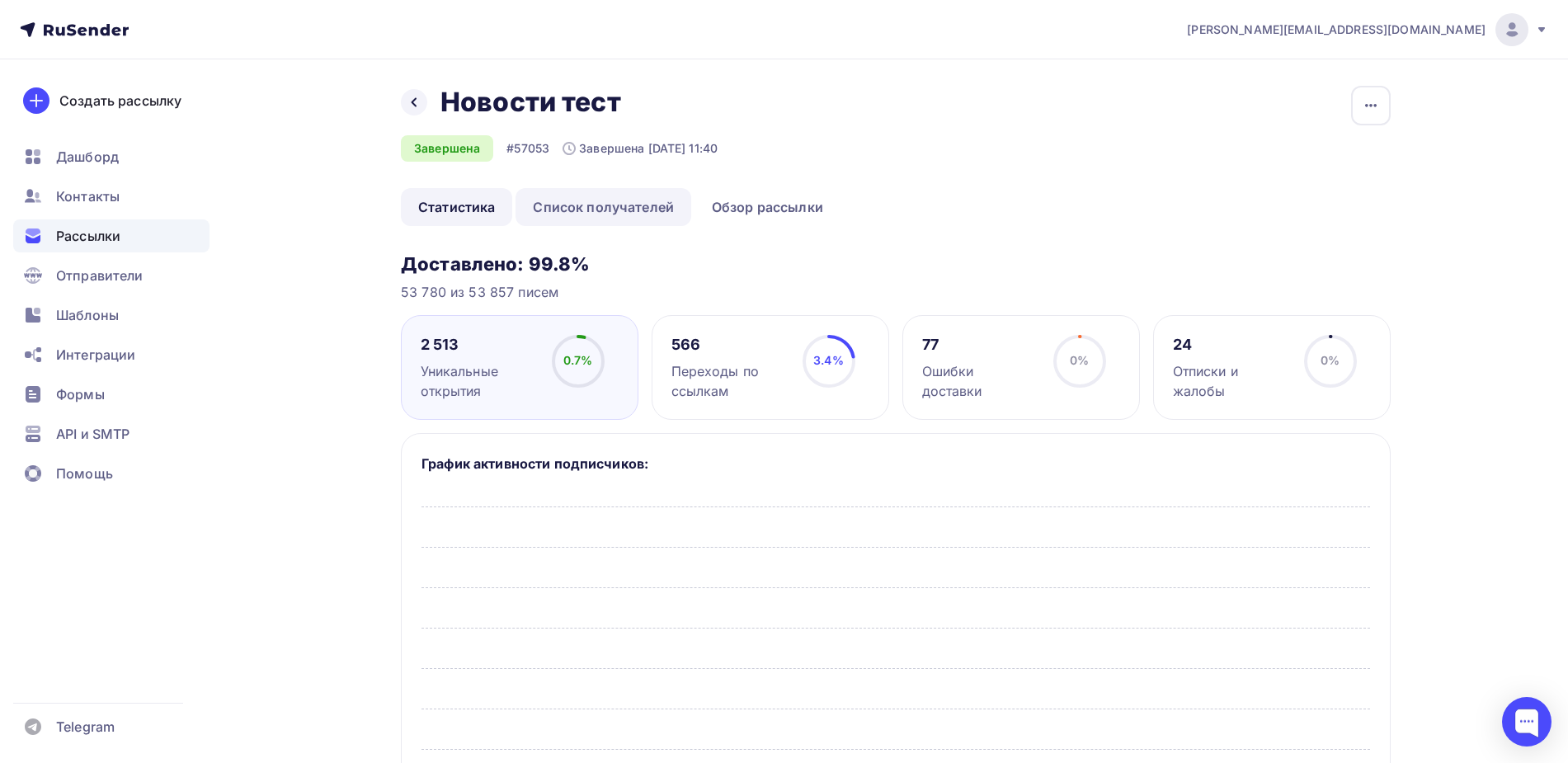
click at [641, 217] on link "Список получателей" at bounding box center [604, 207] width 175 height 38
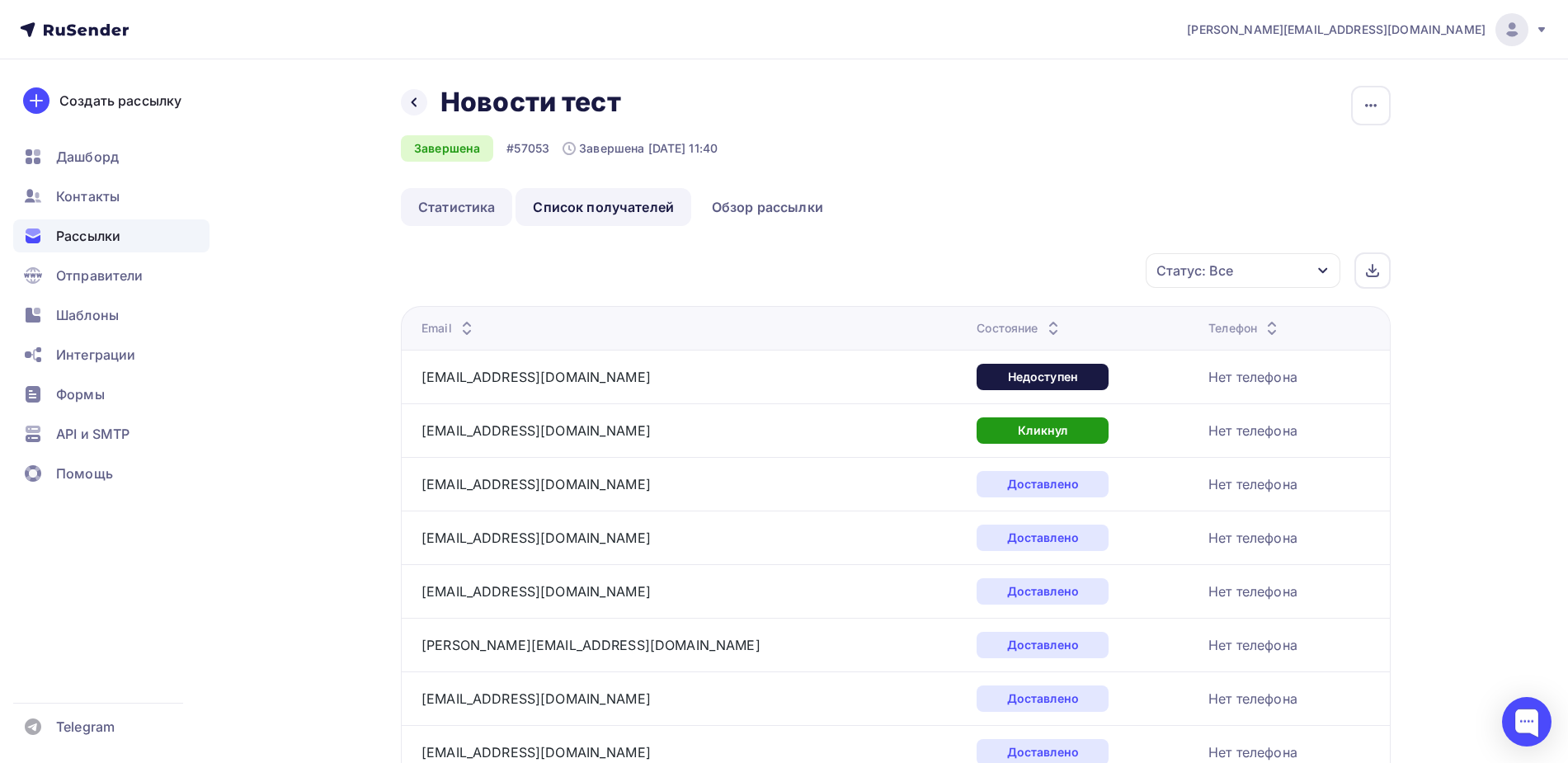
click at [432, 220] on link "Статистика" at bounding box center [457, 207] width 111 height 38
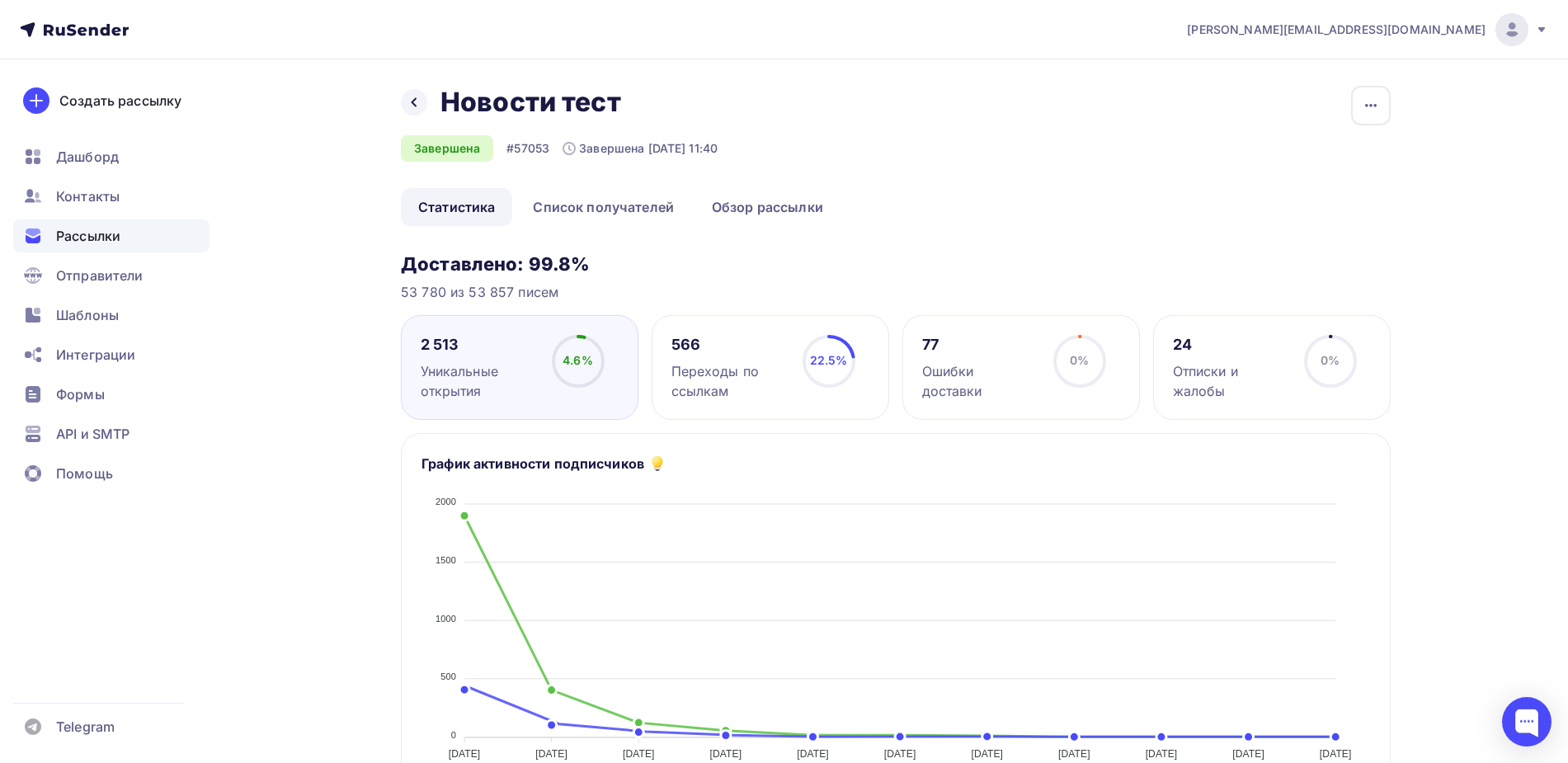
click at [774, 377] on div "Переходы по ссылкам" at bounding box center [729, 381] width 116 height 40
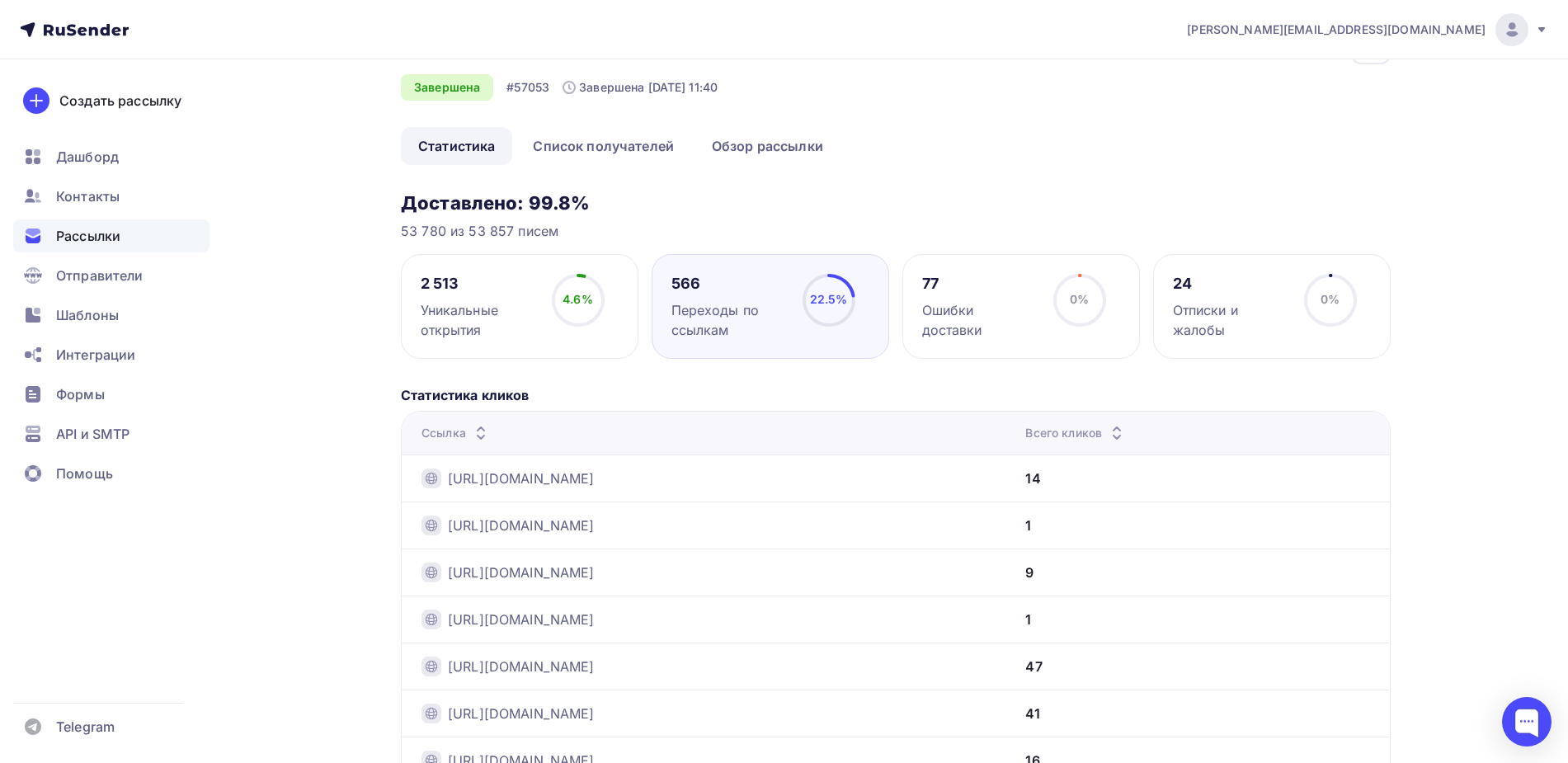
scroll to position [40, 0]
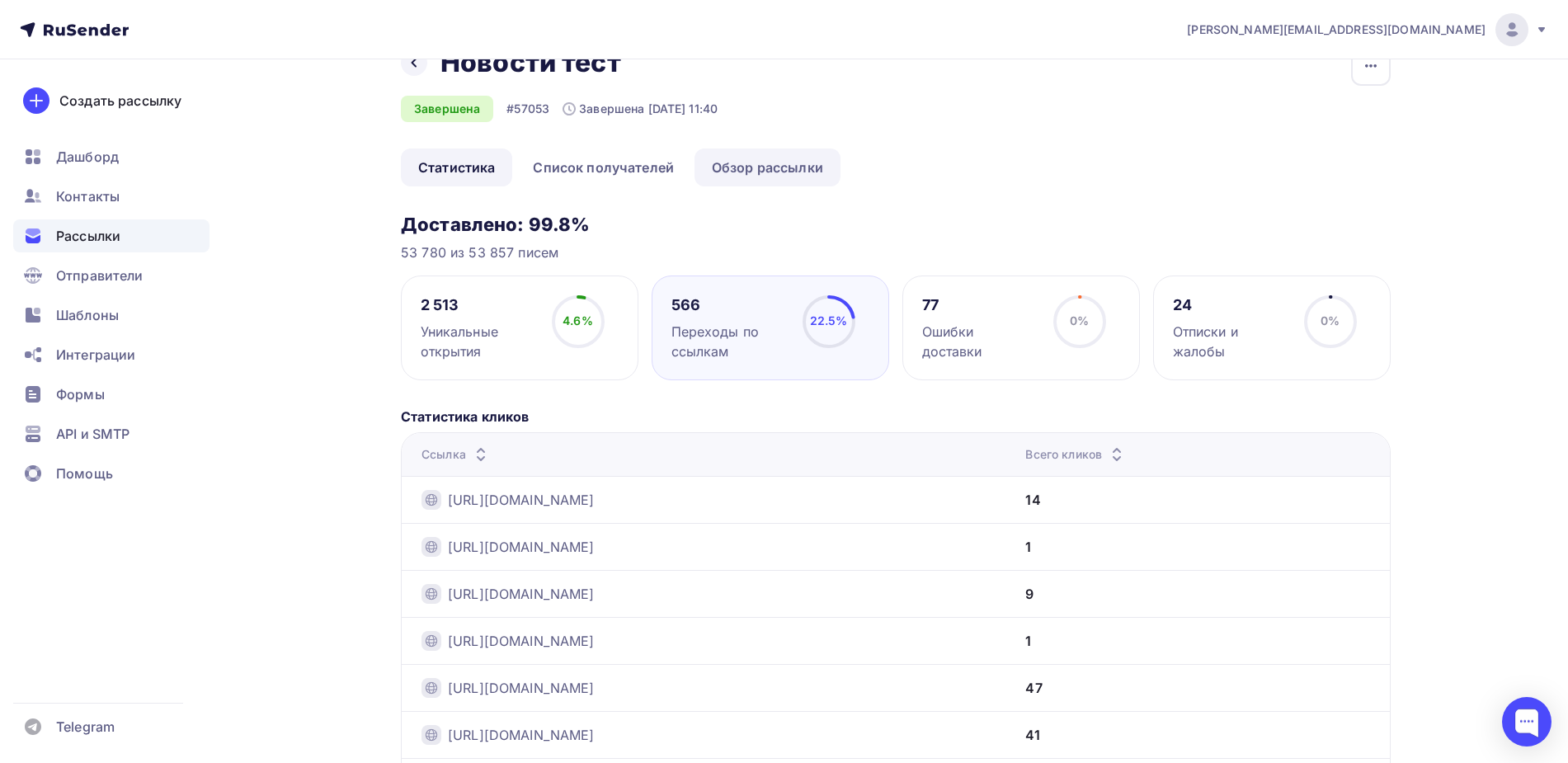
click at [743, 177] on link "Обзор рассылки" at bounding box center [767, 167] width 146 height 38
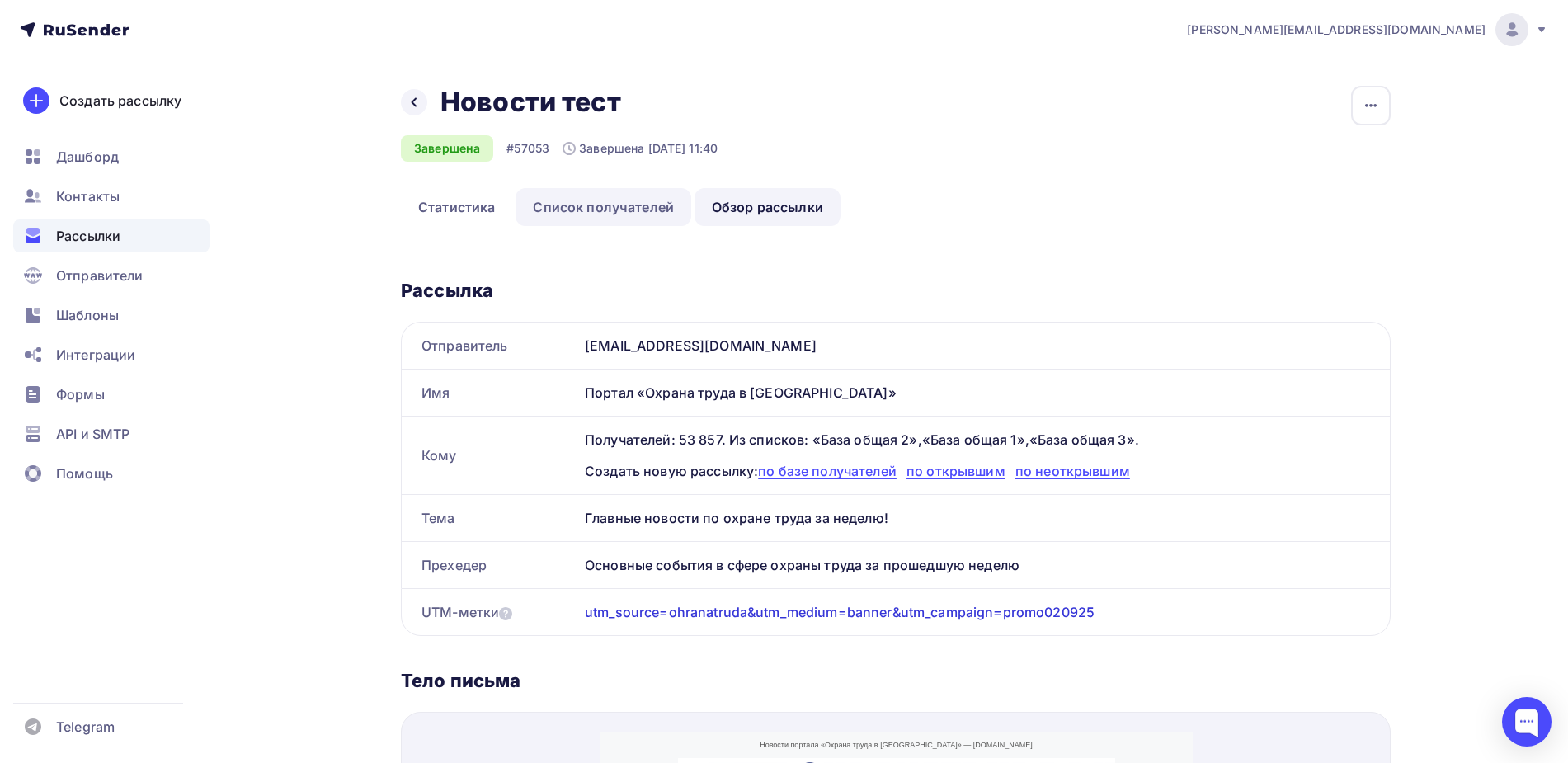
click at [600, 201] on link "Список получателей" at bounding box center [604, 207] width 175 height 38
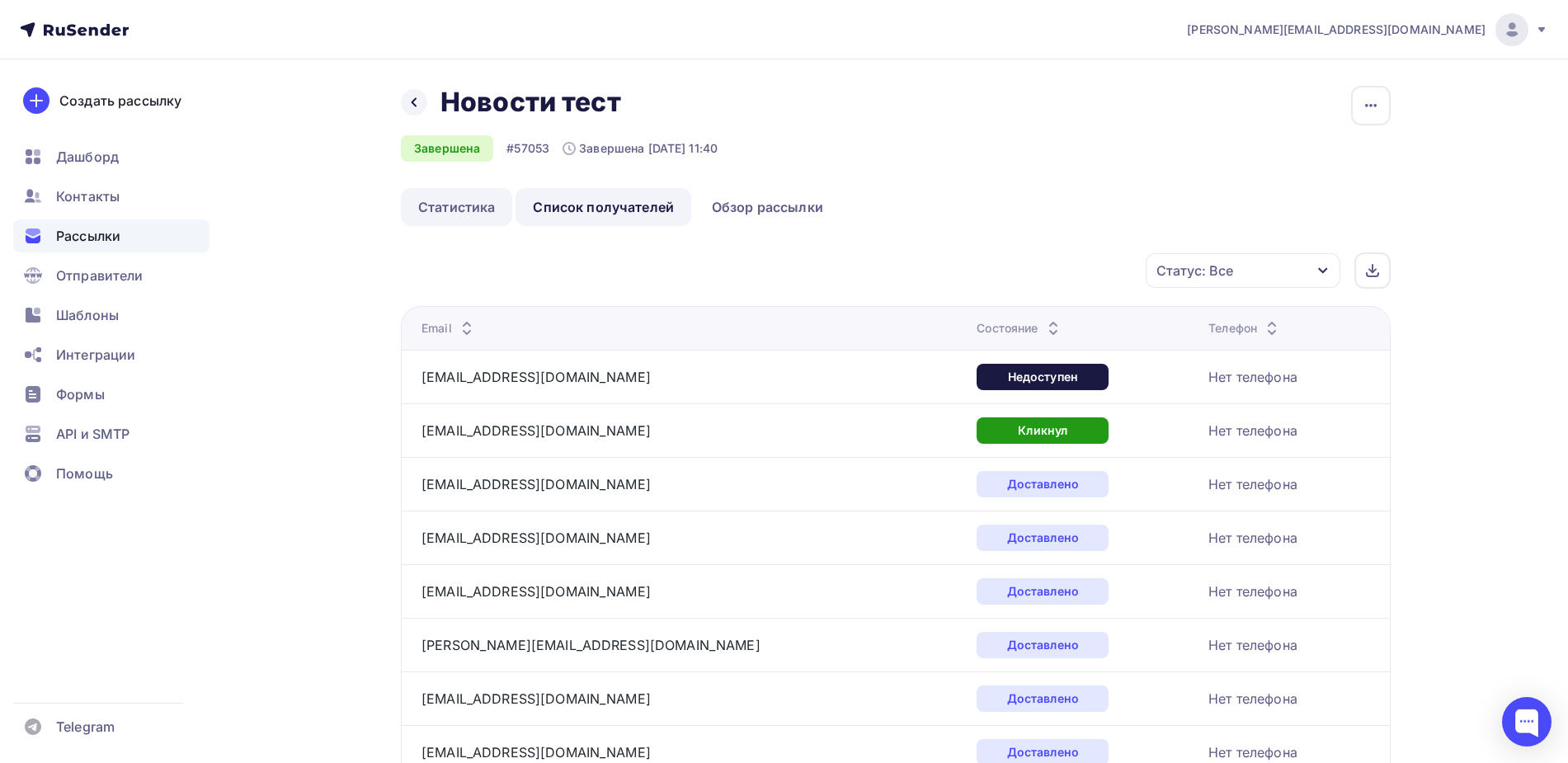
click at [452, 223] on link "Статистика" at bounding box center [457, 207] width 111 height 38
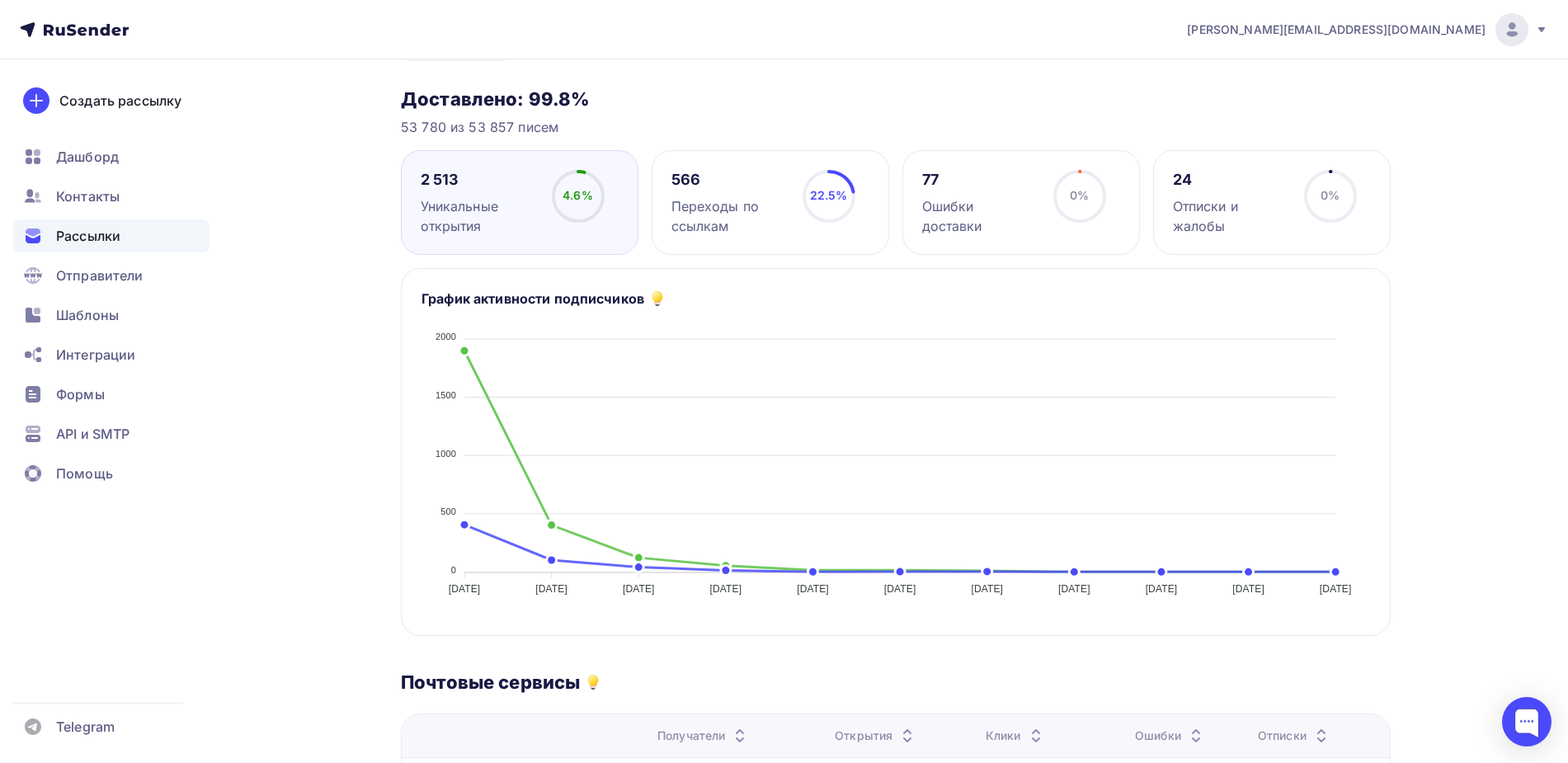
scroll to position [207, 0]
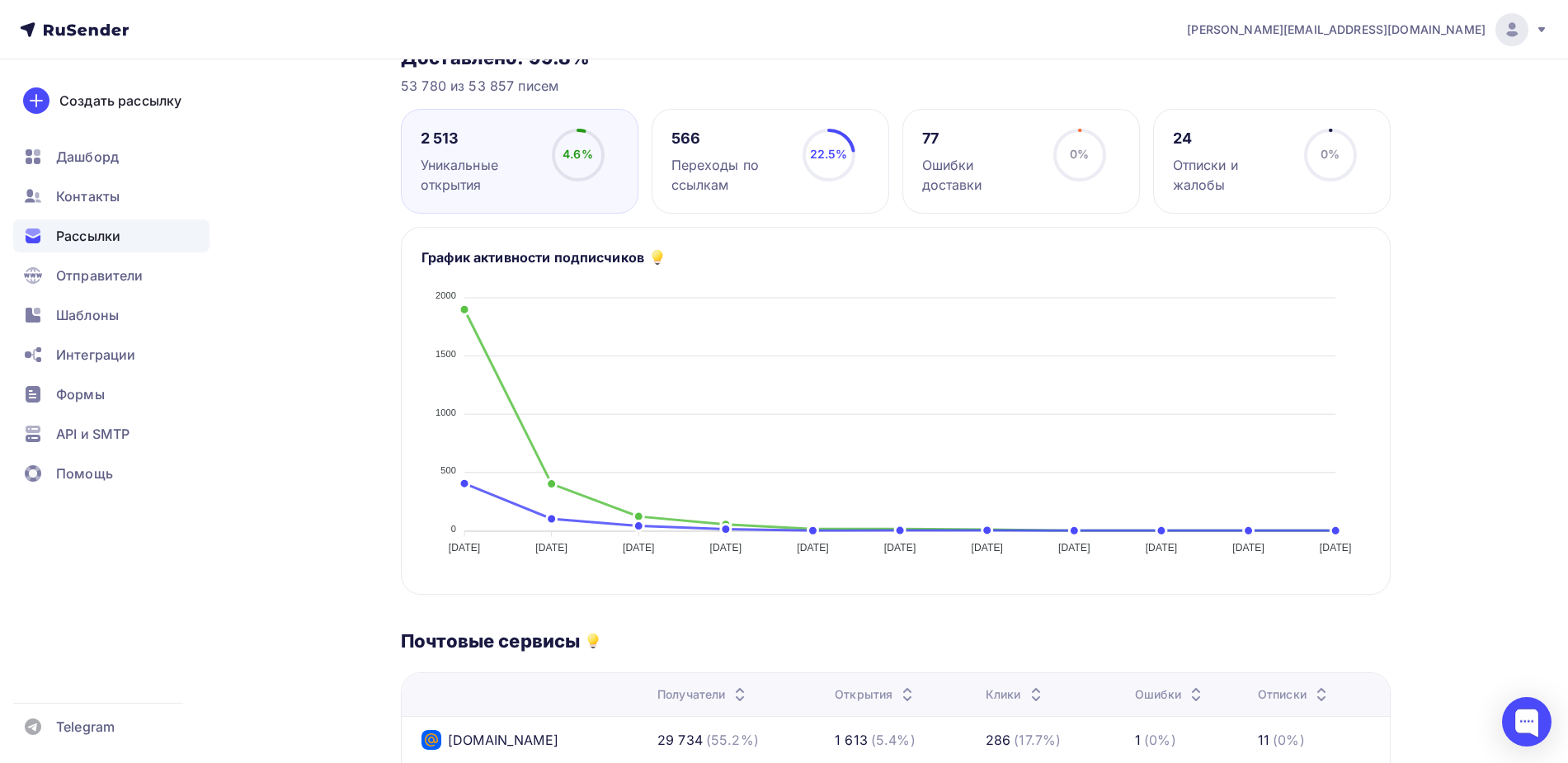
click at [740, 159] on div "Переходы по ссылкам" at bounding box center [729, 175] width 116 height 40
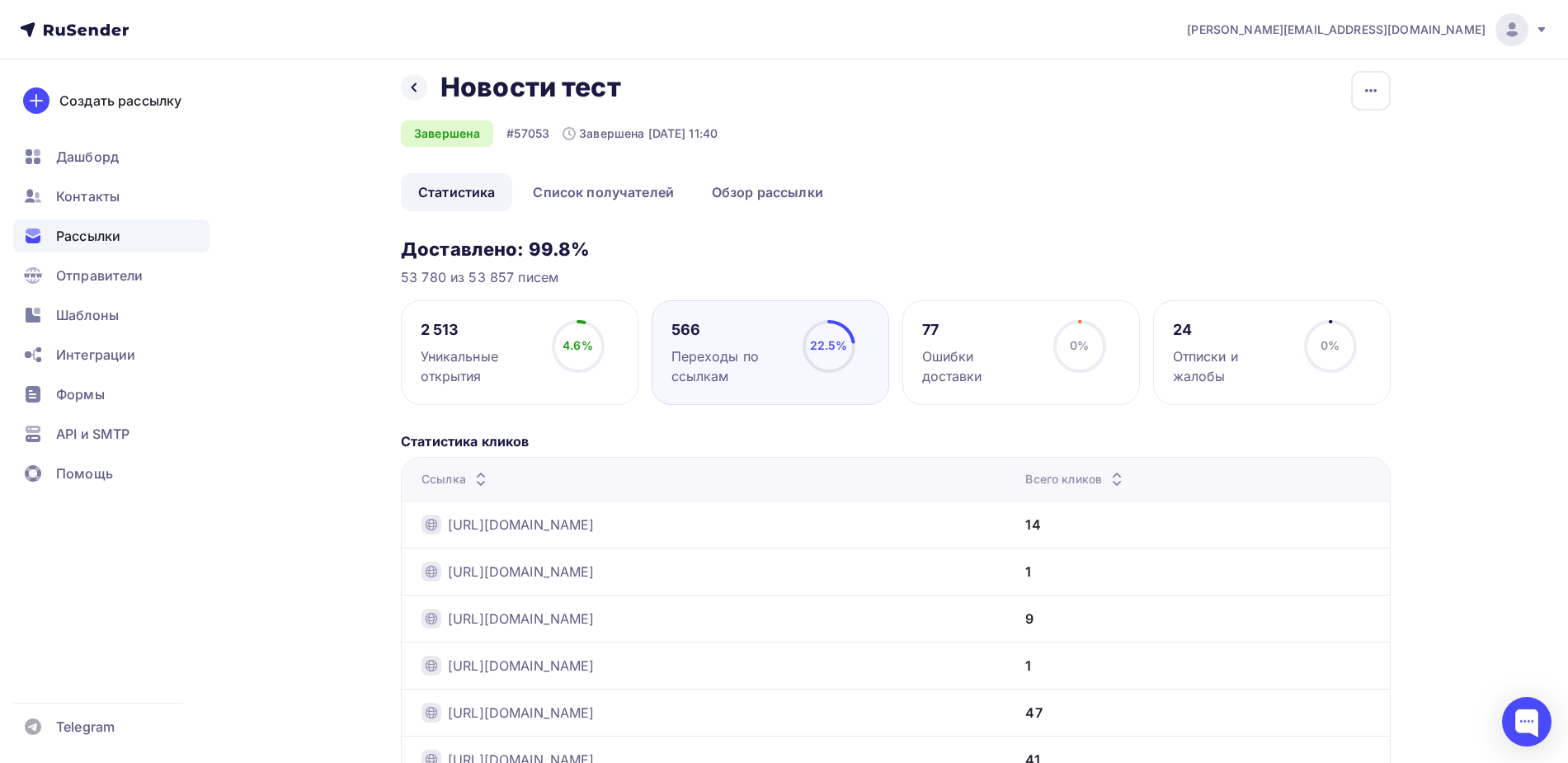
scroll to position [0, 0]
